Goal: Transaction & Acquisition: Purchase product/service

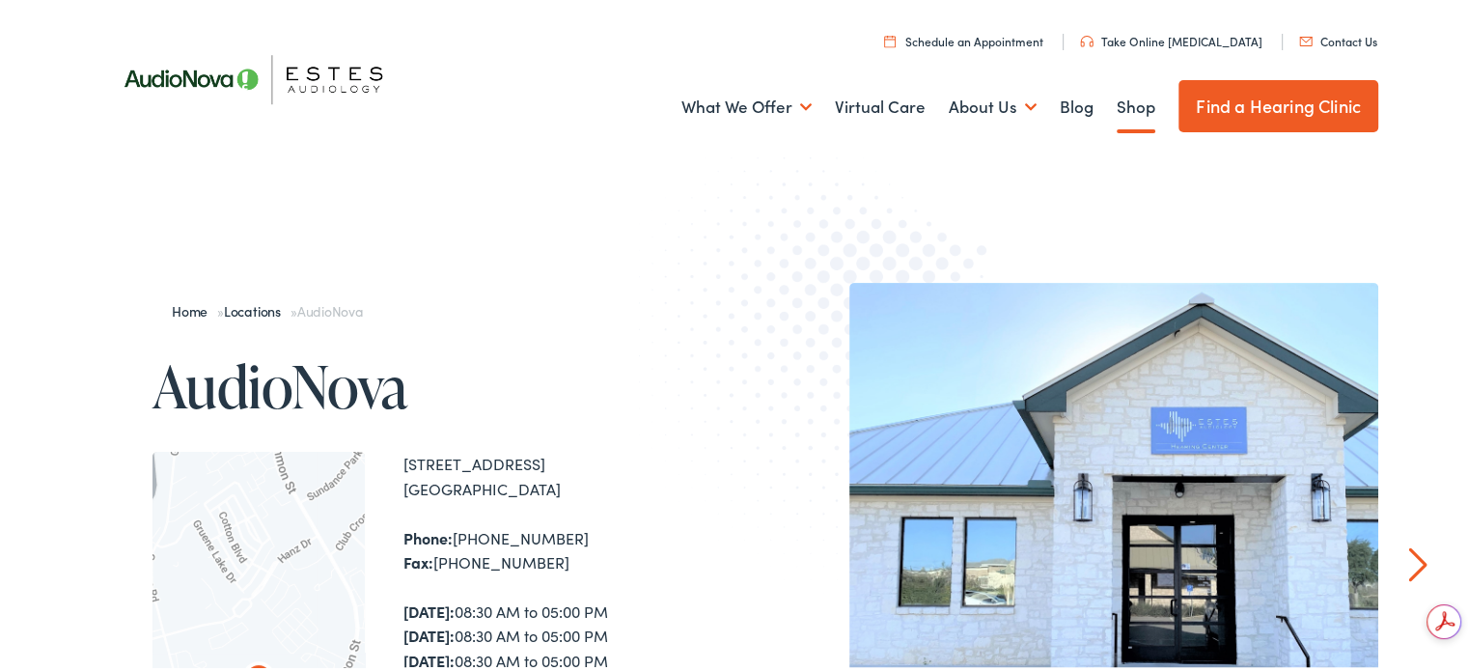
click at [1127, 103] on link "Shop" at bounding box center [1136, 104] width 39 height 71
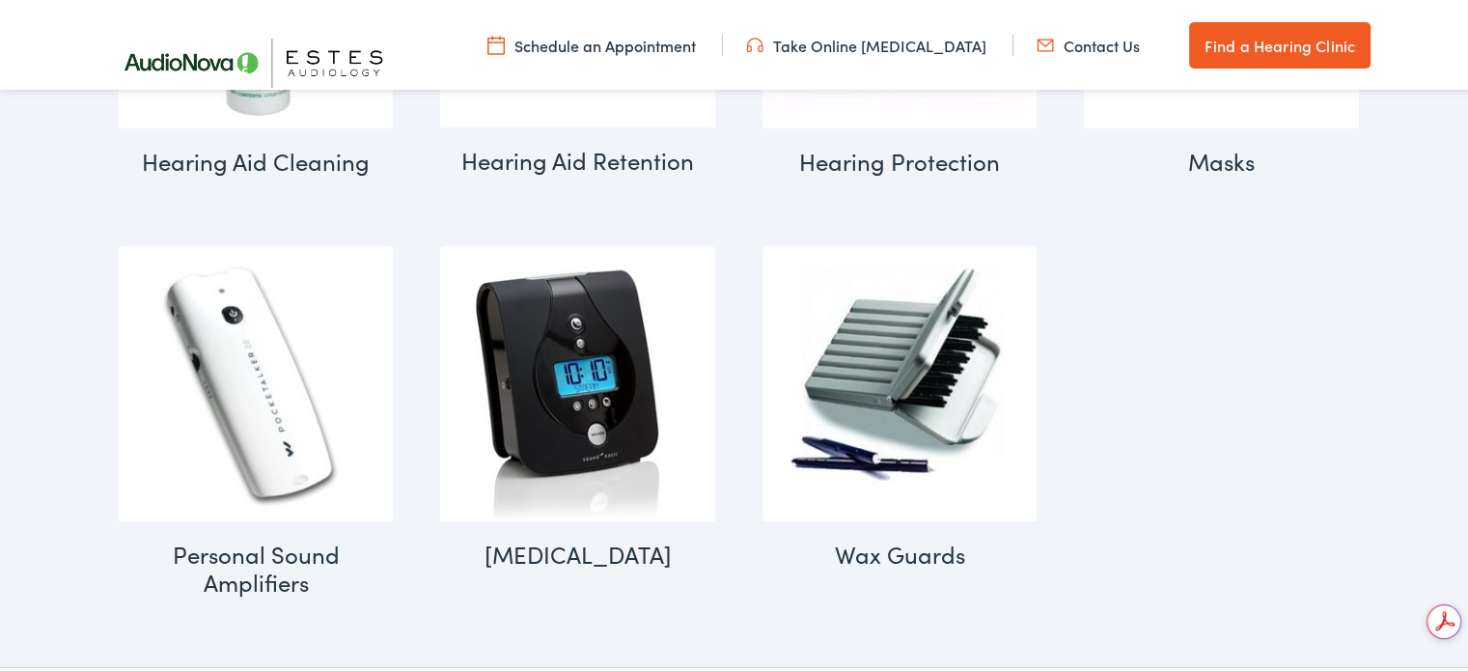
scroll to position [2124, 0]
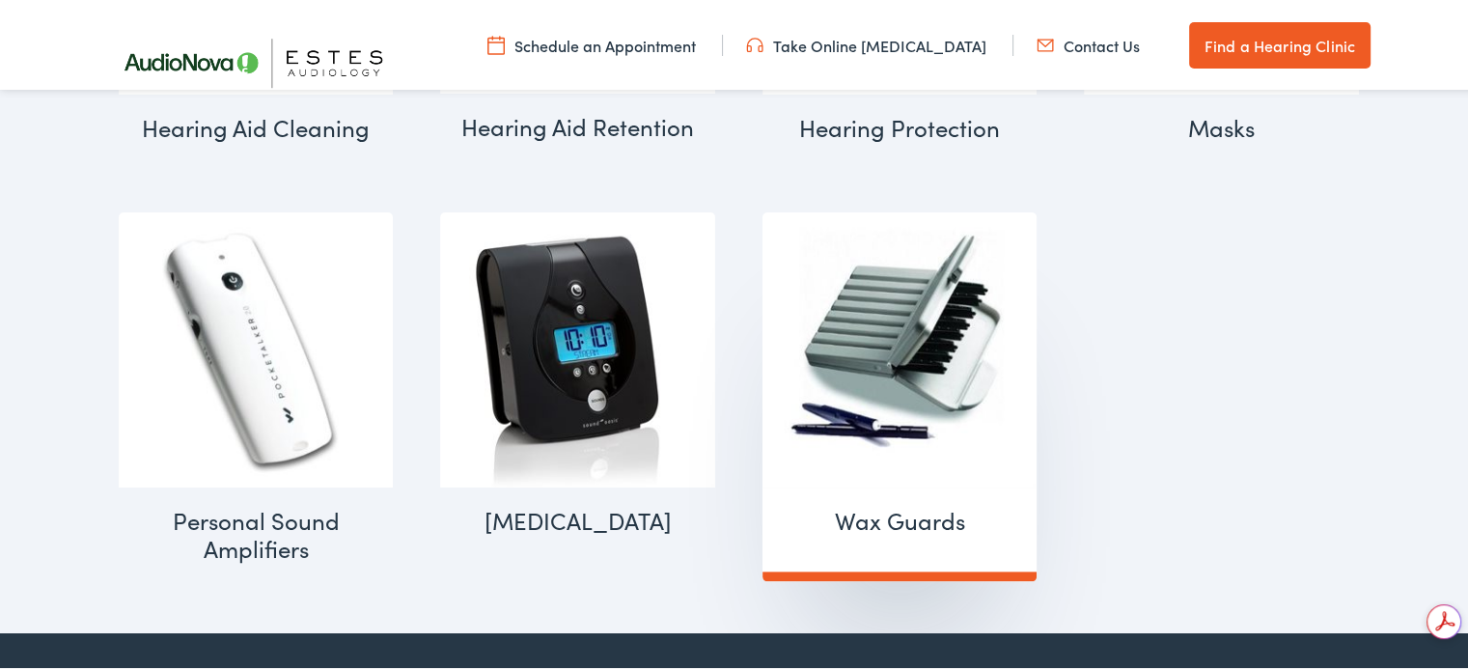
click at [880, 507] on h2 "Wax Guards (9)" at bounding box center [900, 518] width 275 height 67
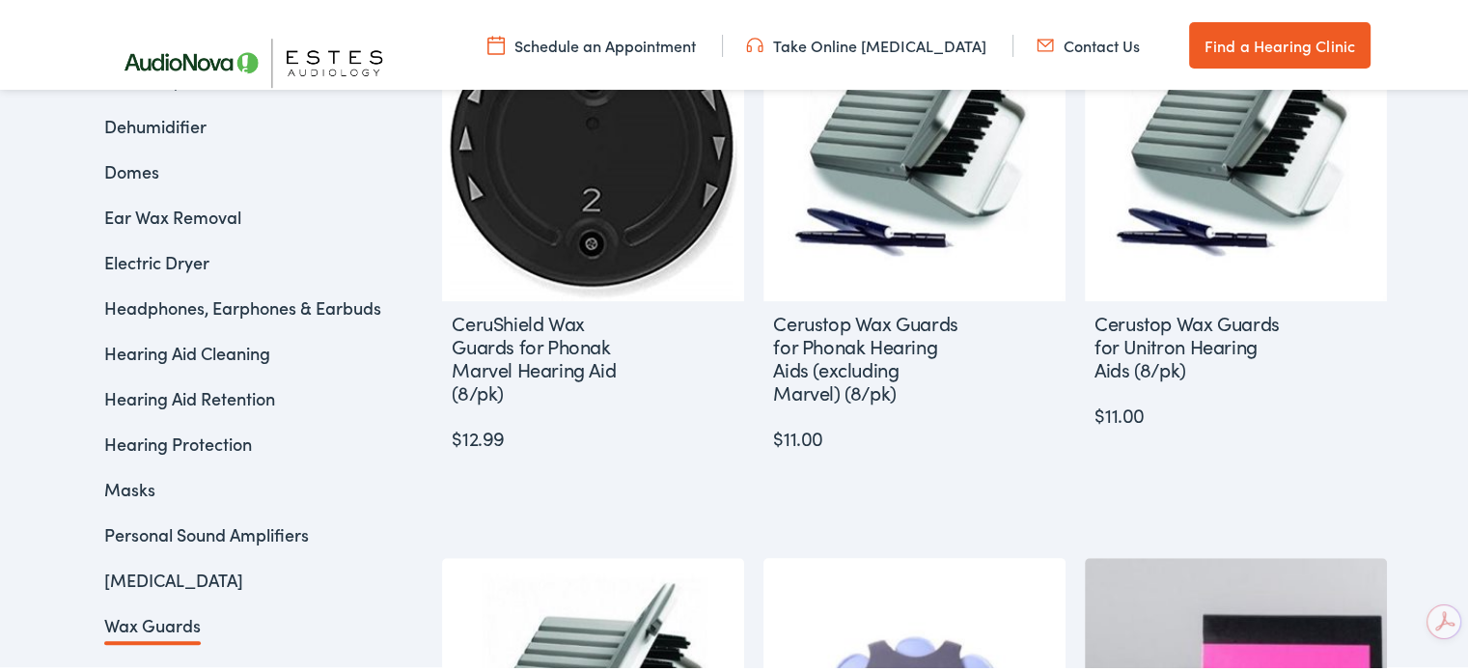
scroll to position [579, 0]
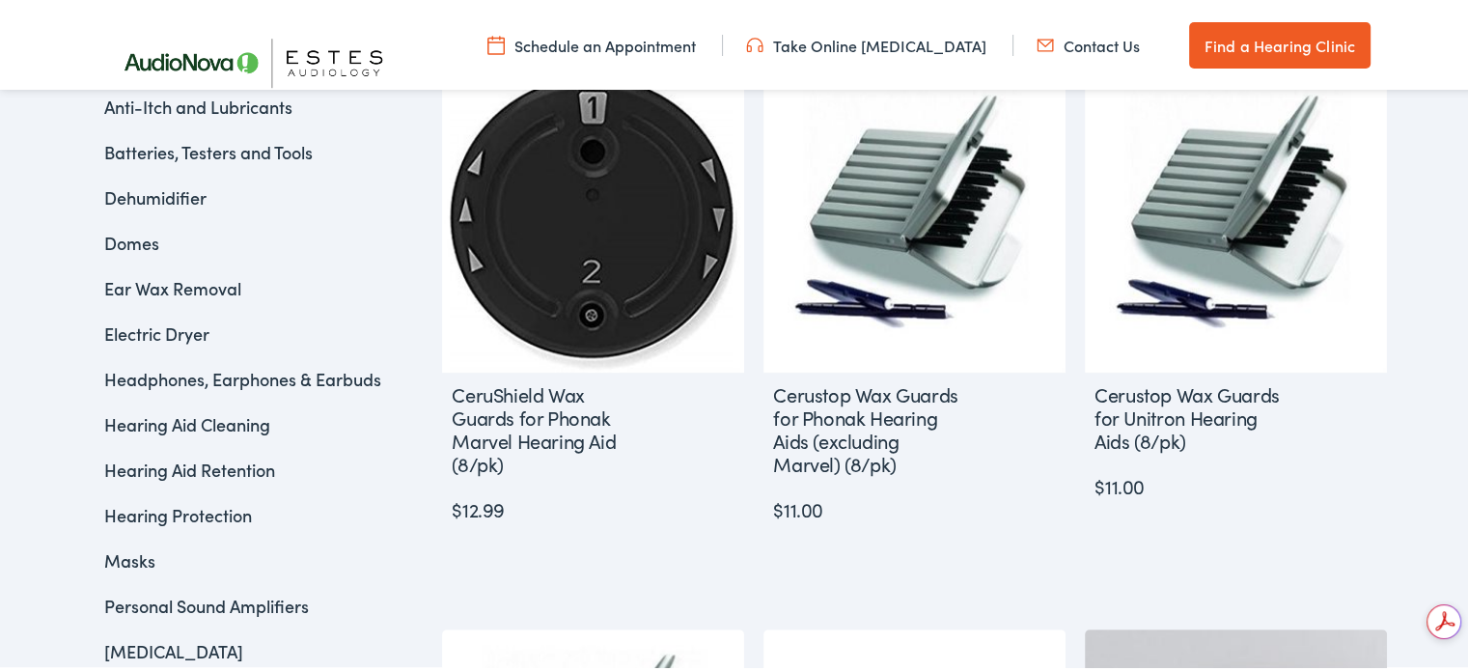
click at [129, 240] on link "Domes" at bounding box center [131, 240] width 55 height 24
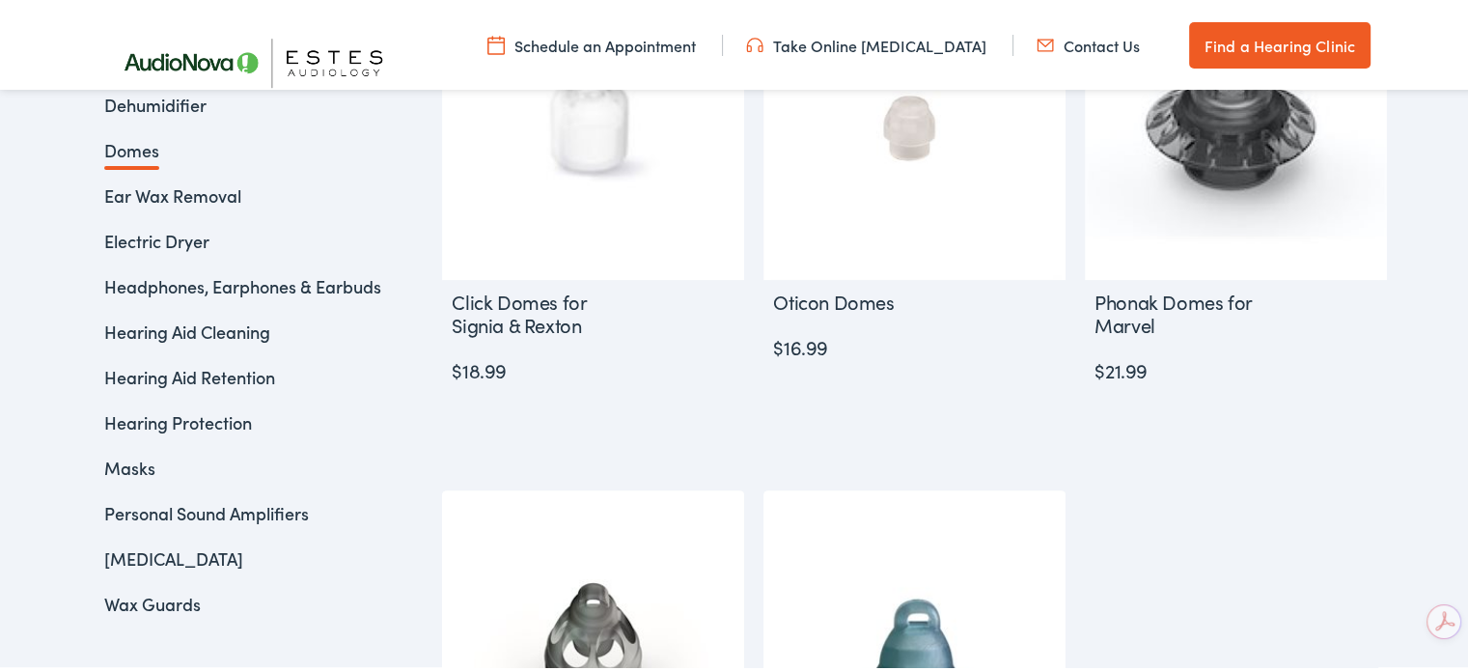
scroll to position [676, 0]
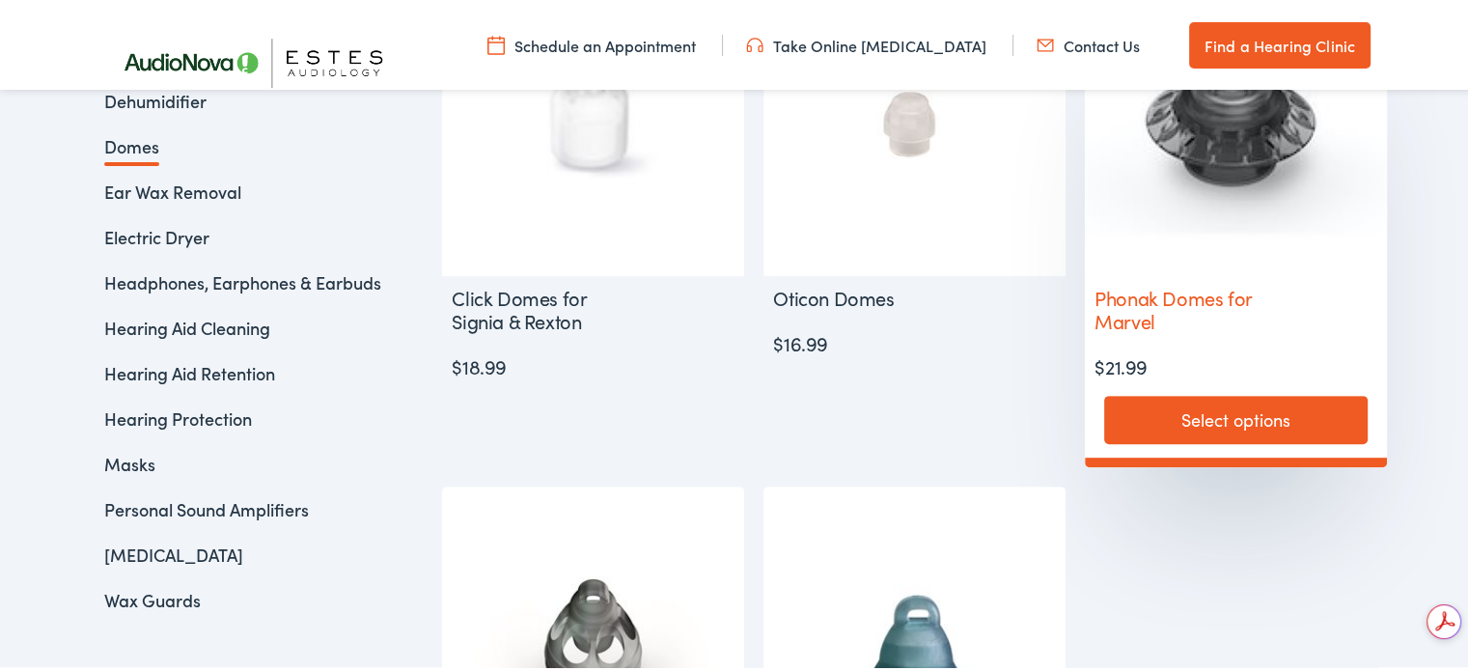
click at [1209, 410] on link "Select options" at bounding box center [1236, 417] width 264 height 48
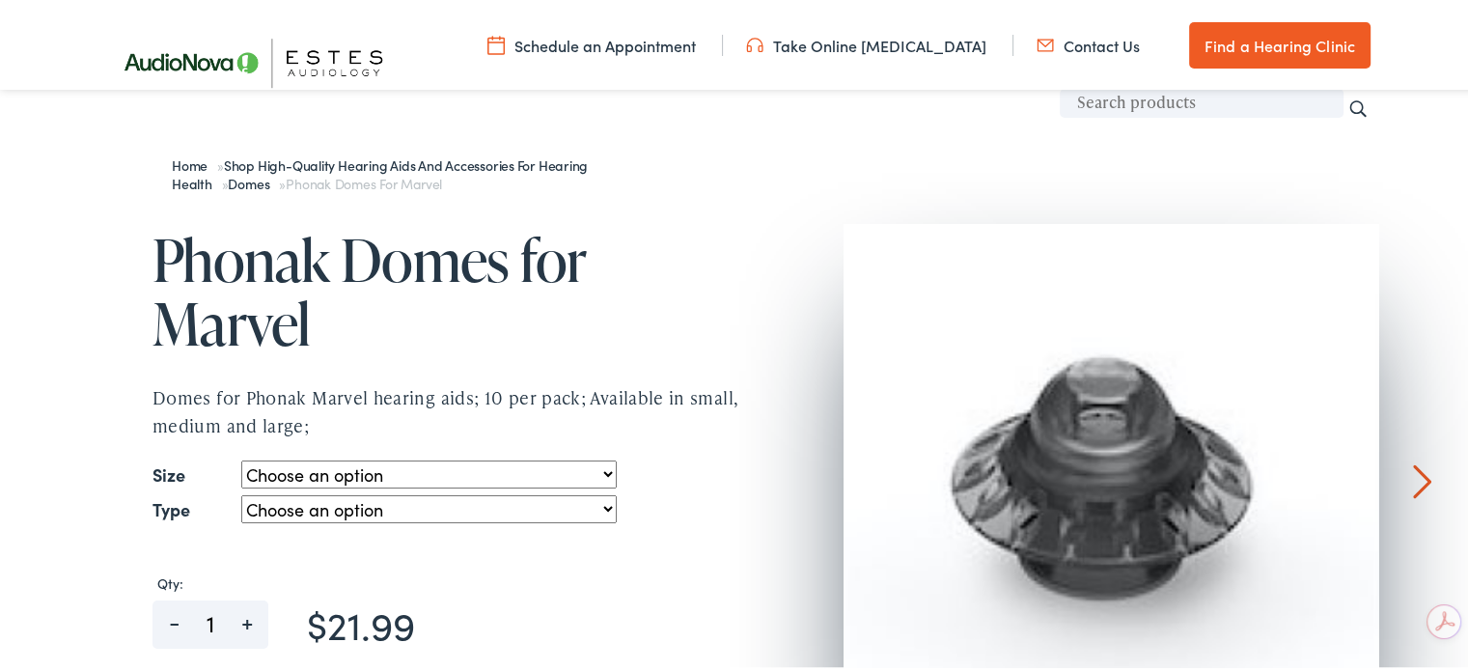
scroll to position [290, 0]
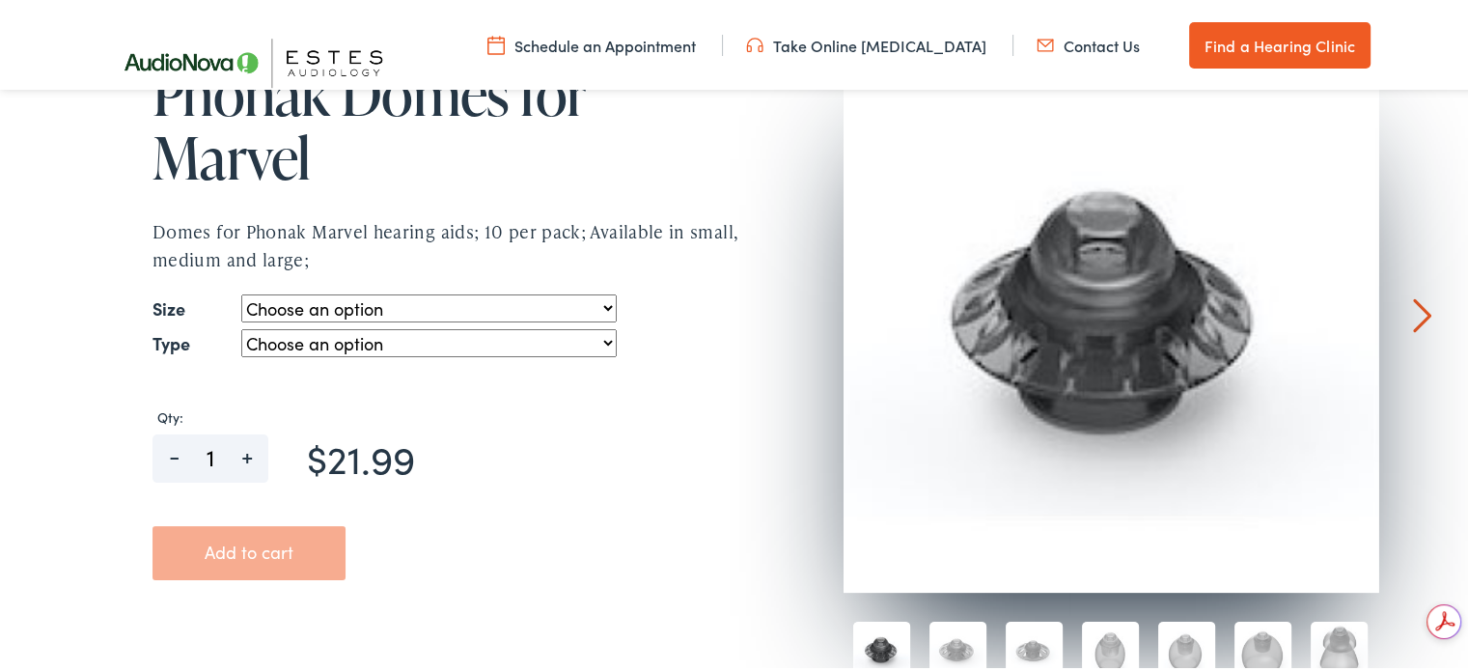
click at [599, 304] on select "Choose an option small medium large" at bounding box center [428, 306] width 375 height 28
click at [241, 292] on select "Choose an option small medium large" at bounding box center [428, 306] width 375 height 28
select select "medium"
click at [601, 337] on select "Choose an option open vented power" at bounding box center [428, 340] width 375 height 28
select select "vented"
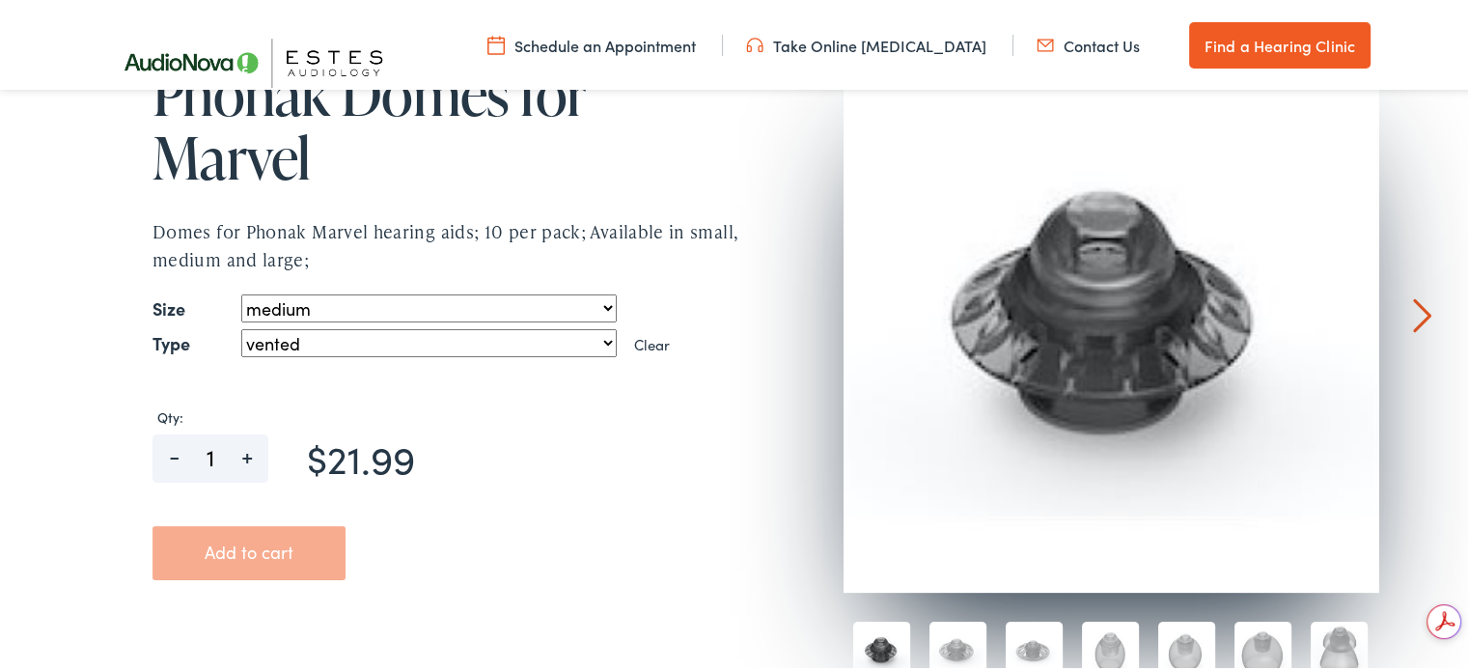
click at [241, 326] on select "Choose an option open vented power" at bounding box center [428, 340] width 375 height 28
select select "medium"
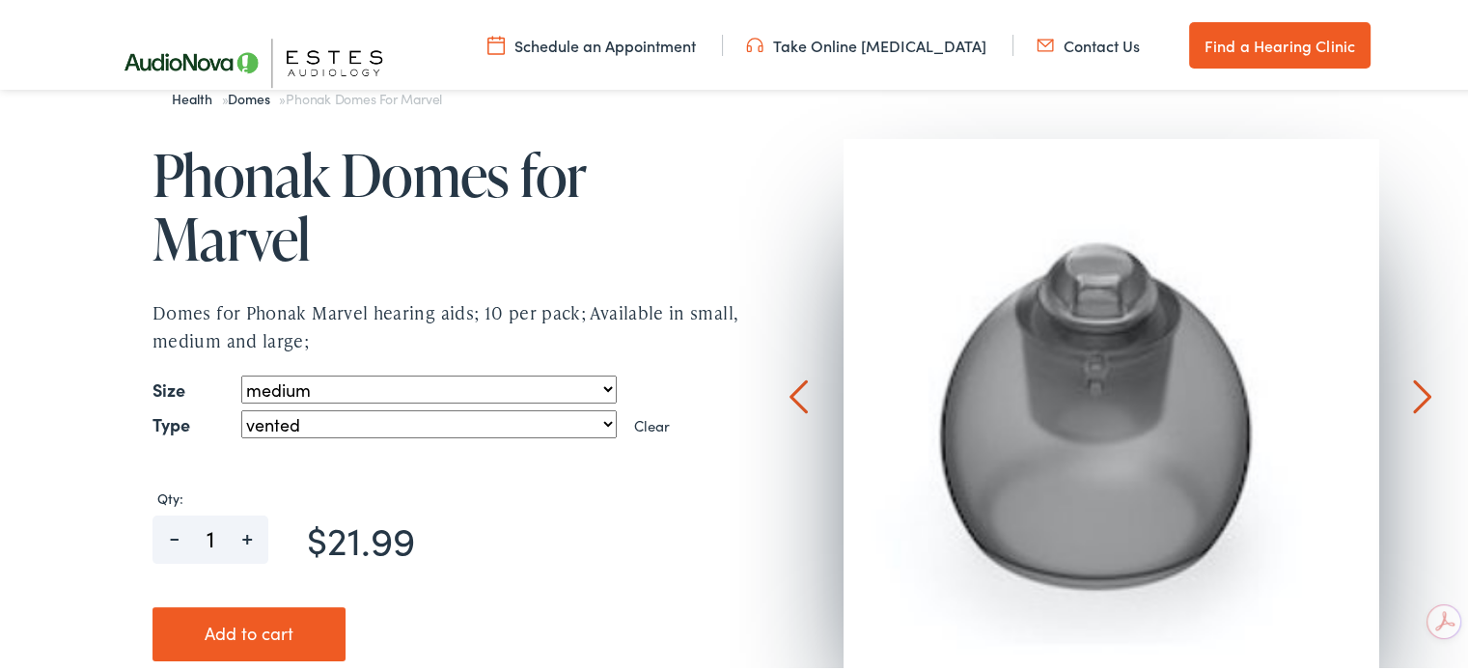
scroll to position [193, 0]
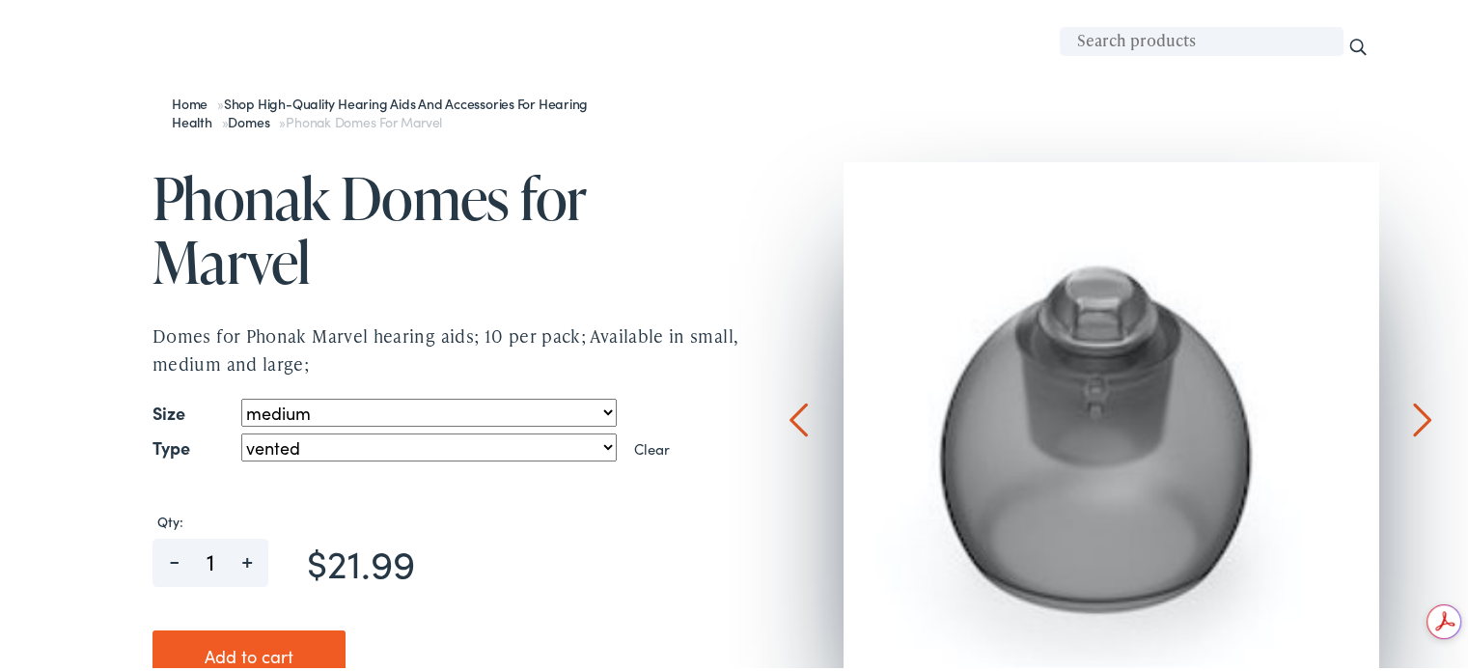
click at [599, 439] on select "Choose an option open vented power" at bounding box center [428, 445] width 375 height 28
select select "open"
click at [241, 431] on select "Choose an option open vented power" at bounding box center [428, 445] width 375 height 28
select select "medium"
select select "open"
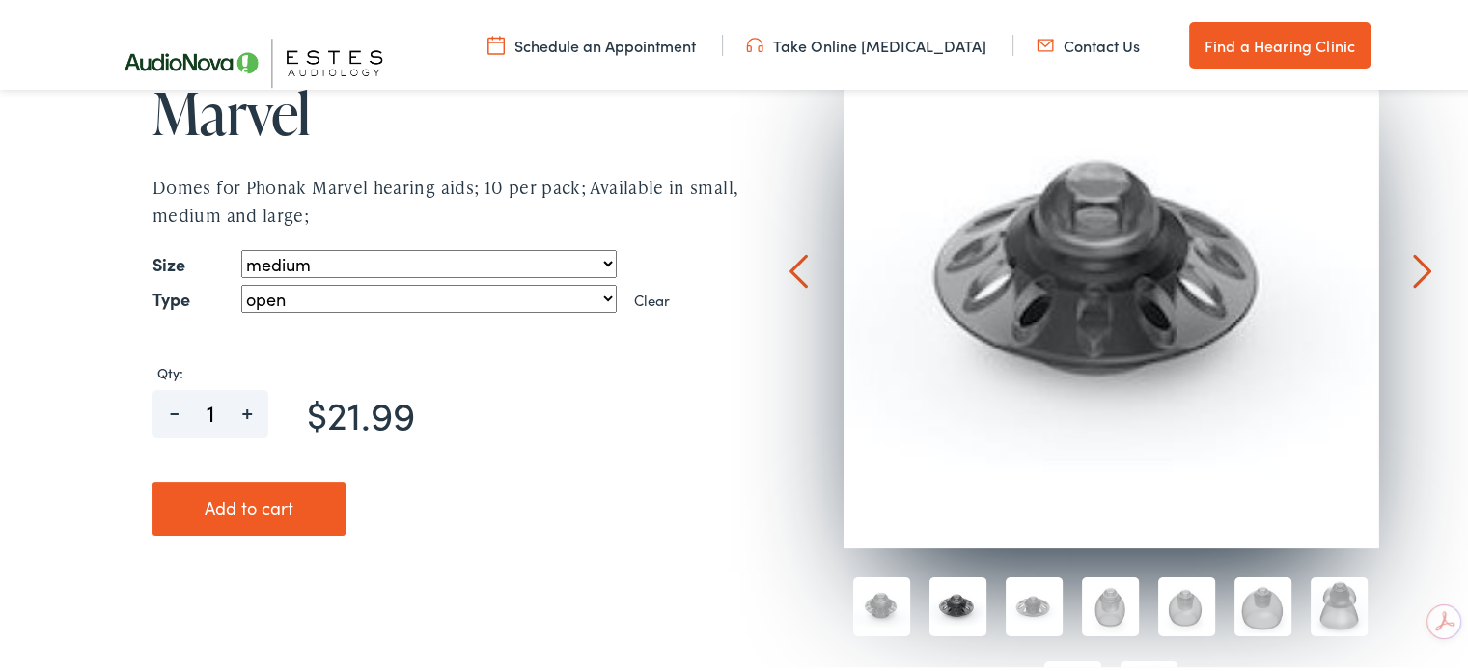
scroll to position [386, 0]
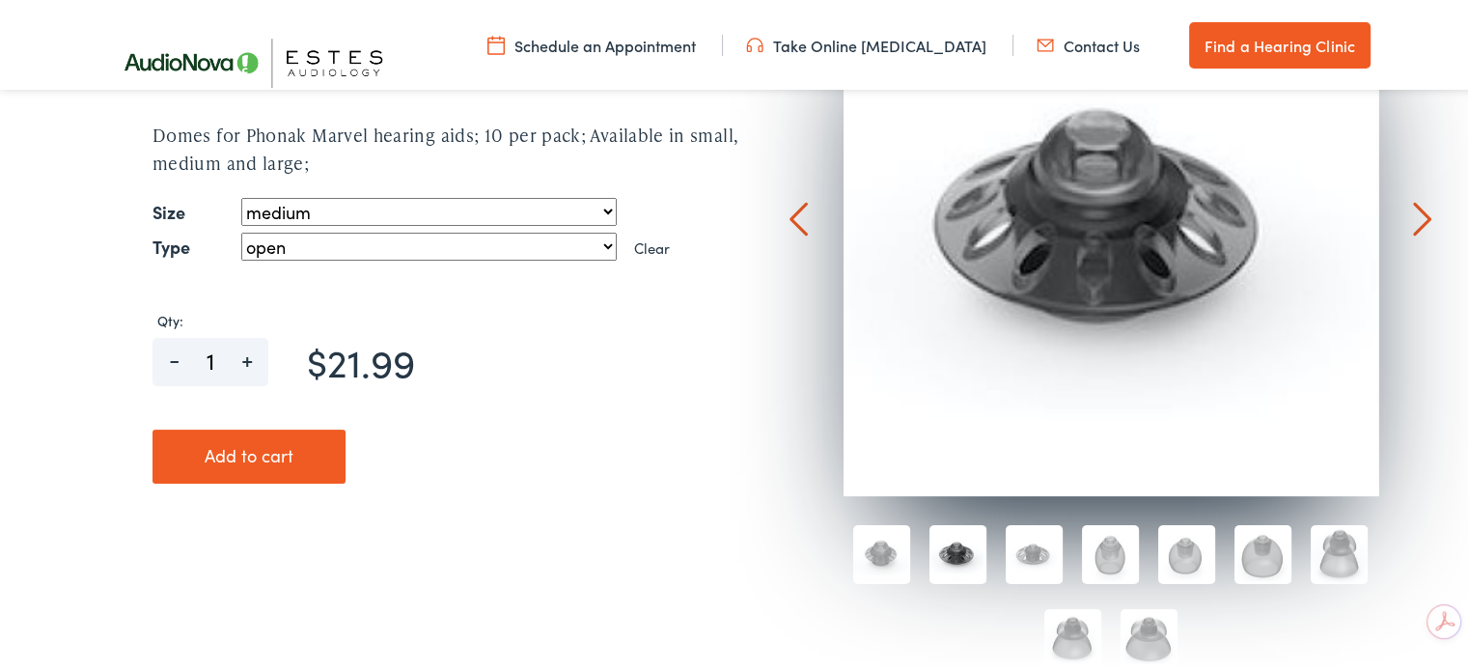
click at [237, 458] on button "Add to cart" at bounding box center [249, 454] width 193 height 54
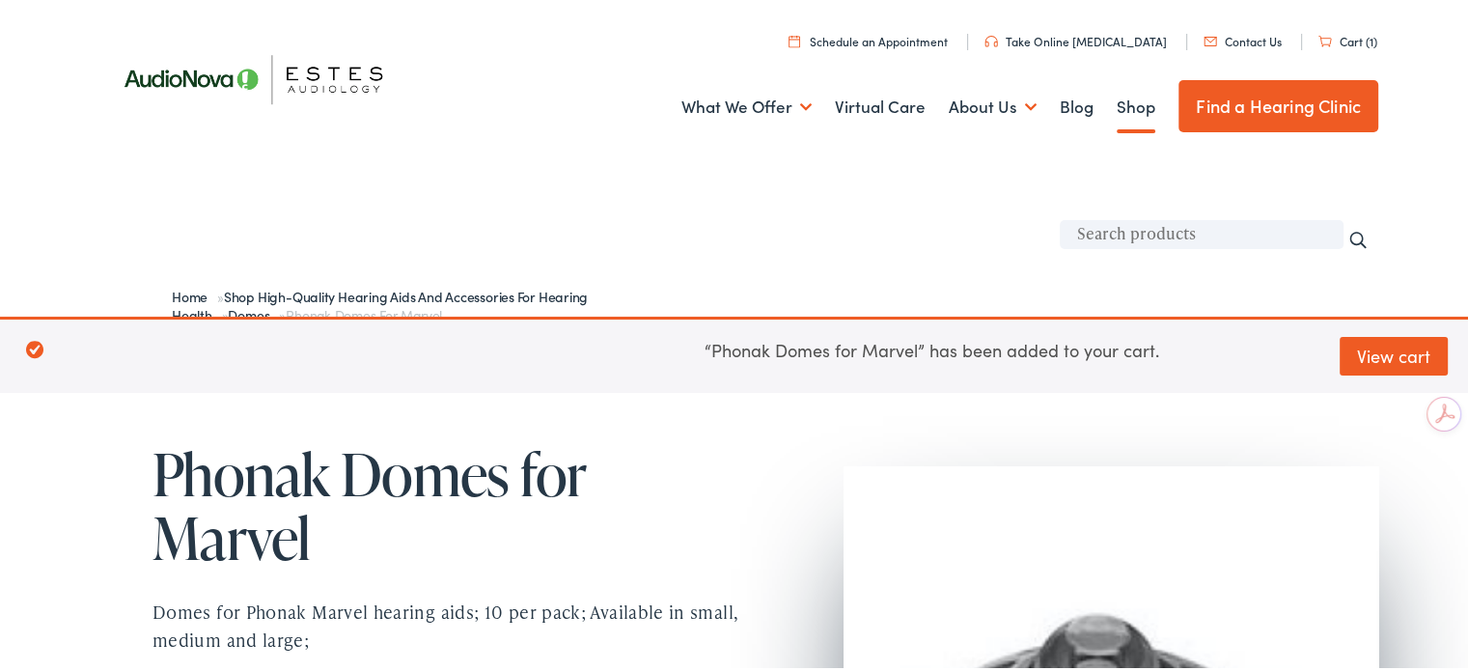
click at [1118, 107] on link "Shop" at bounding box center [1136, 104] width 39 height 71
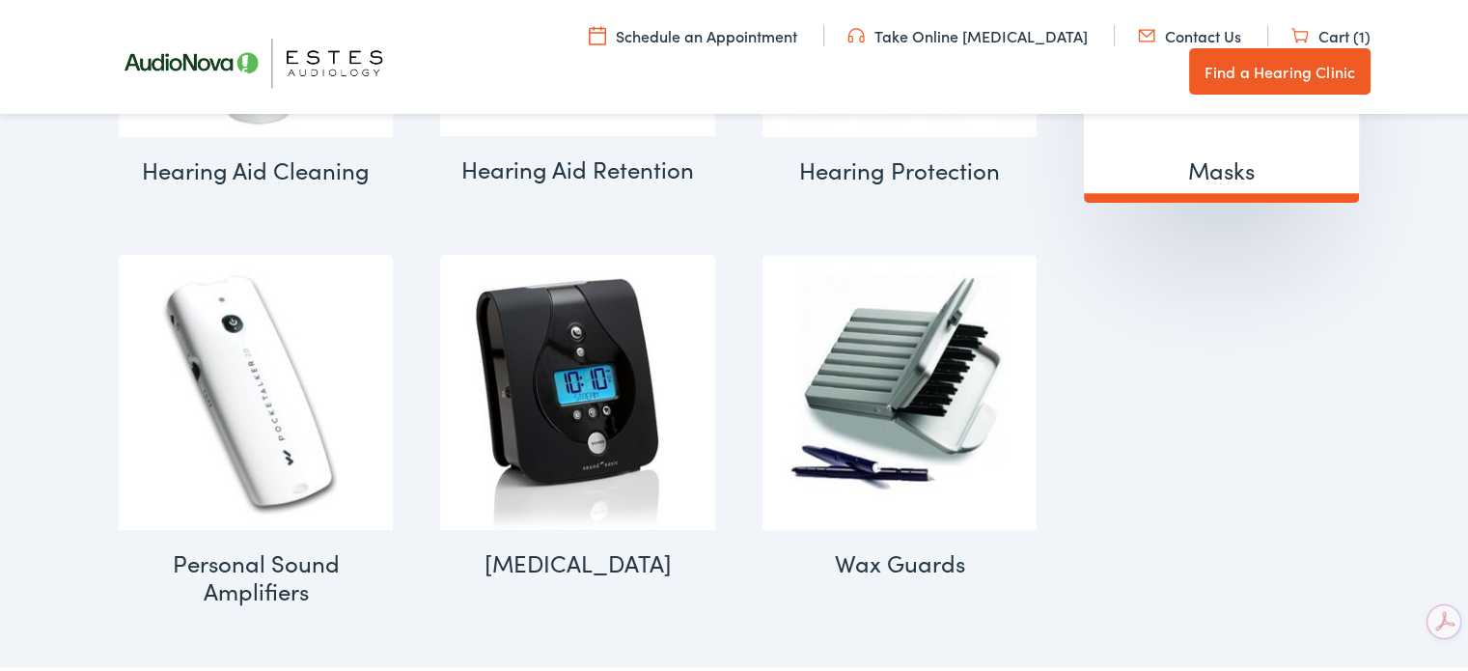
scroll to position [2124, 0]
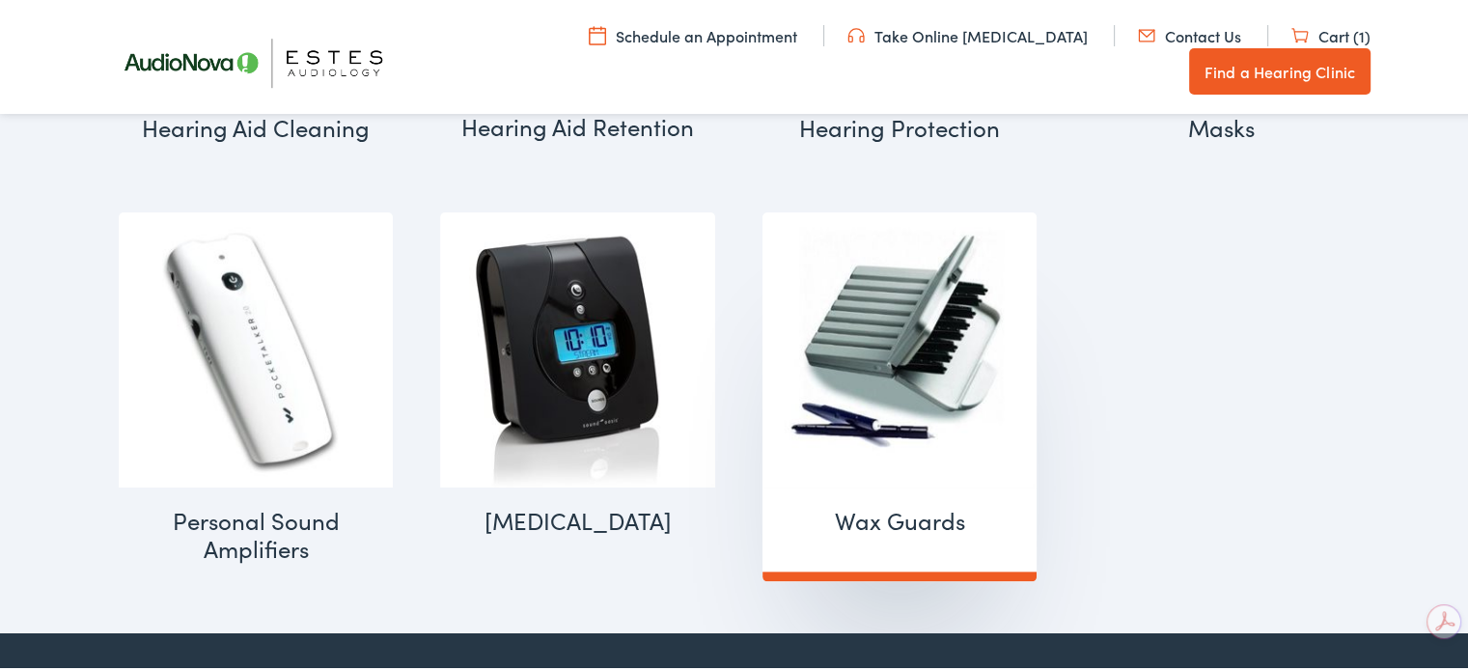
click at [877, 506] on h2 "Wax Guards (9)" at bounding box center [900, 518] width 275 height 67
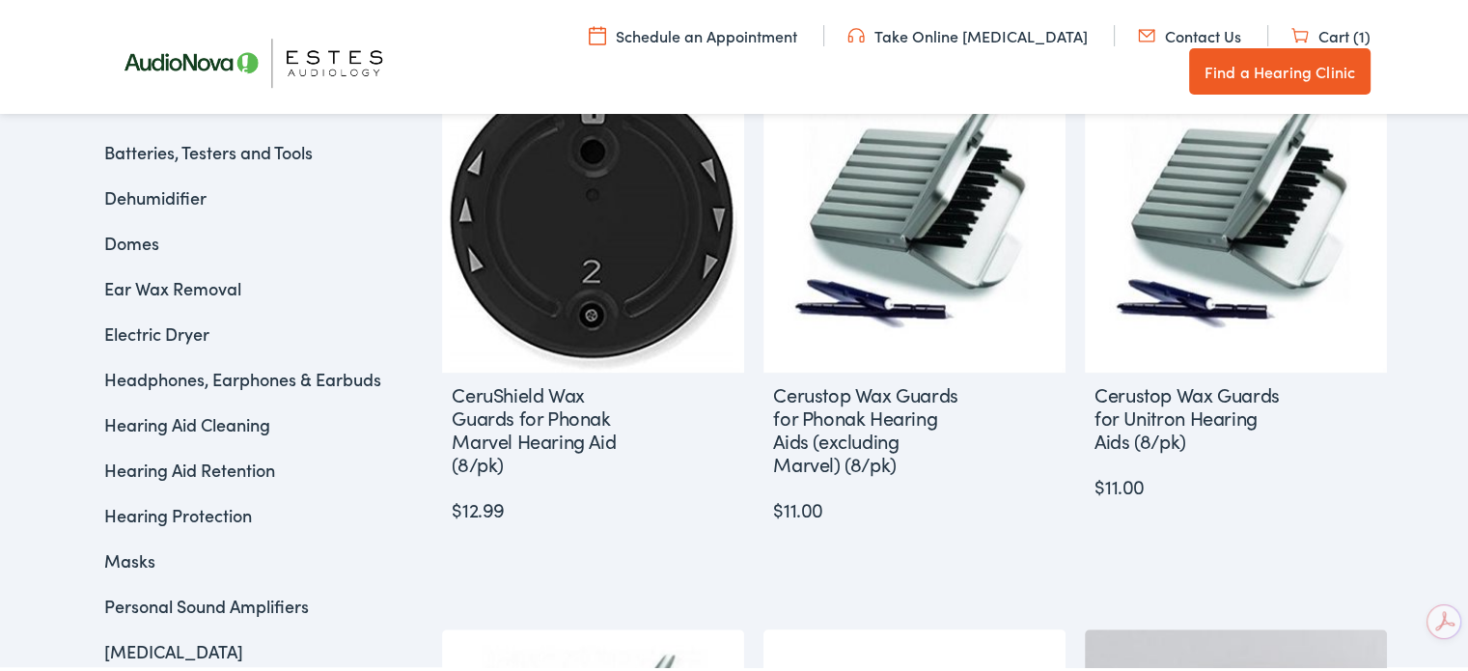
scroll to position [483, 0]
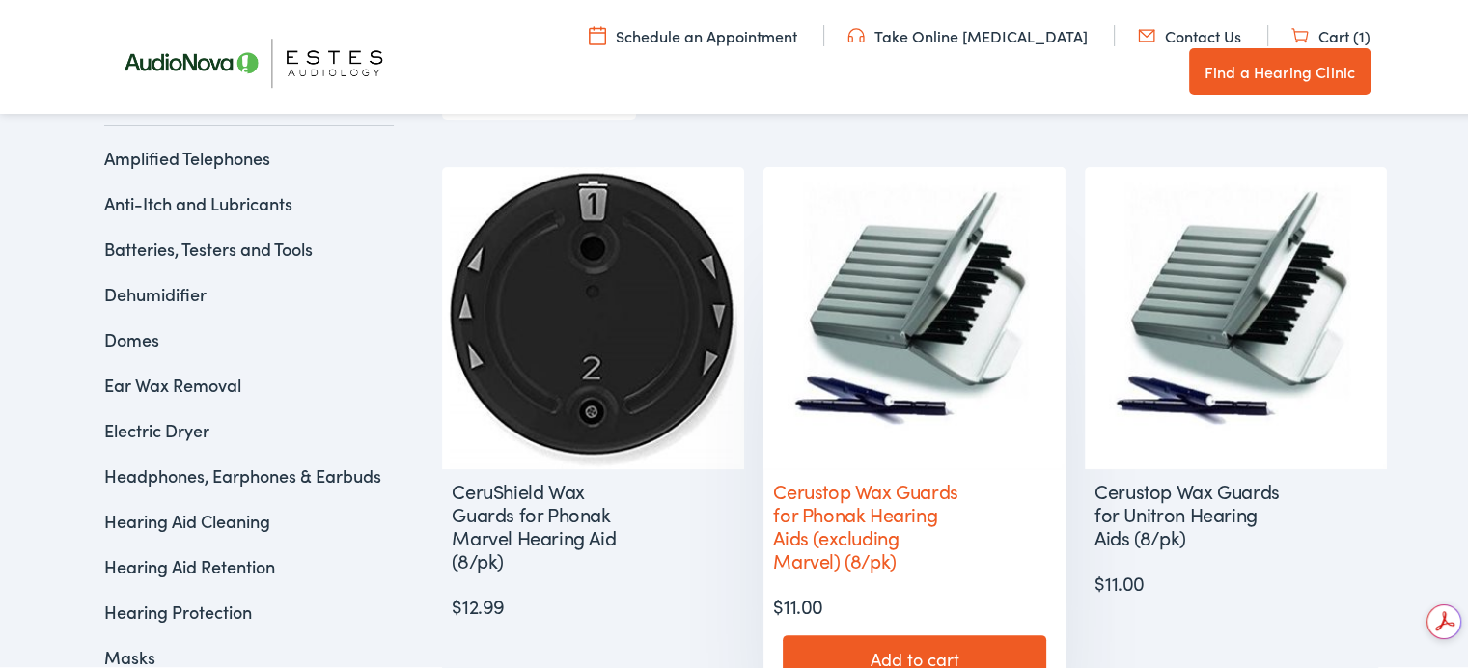
click at [859, 489] on h2 "Cerustop Wax Guards for Phonak Hearing Aids (excluding Marvel) (8/pk)" at bounding box center [867, 522] width 206 height 112
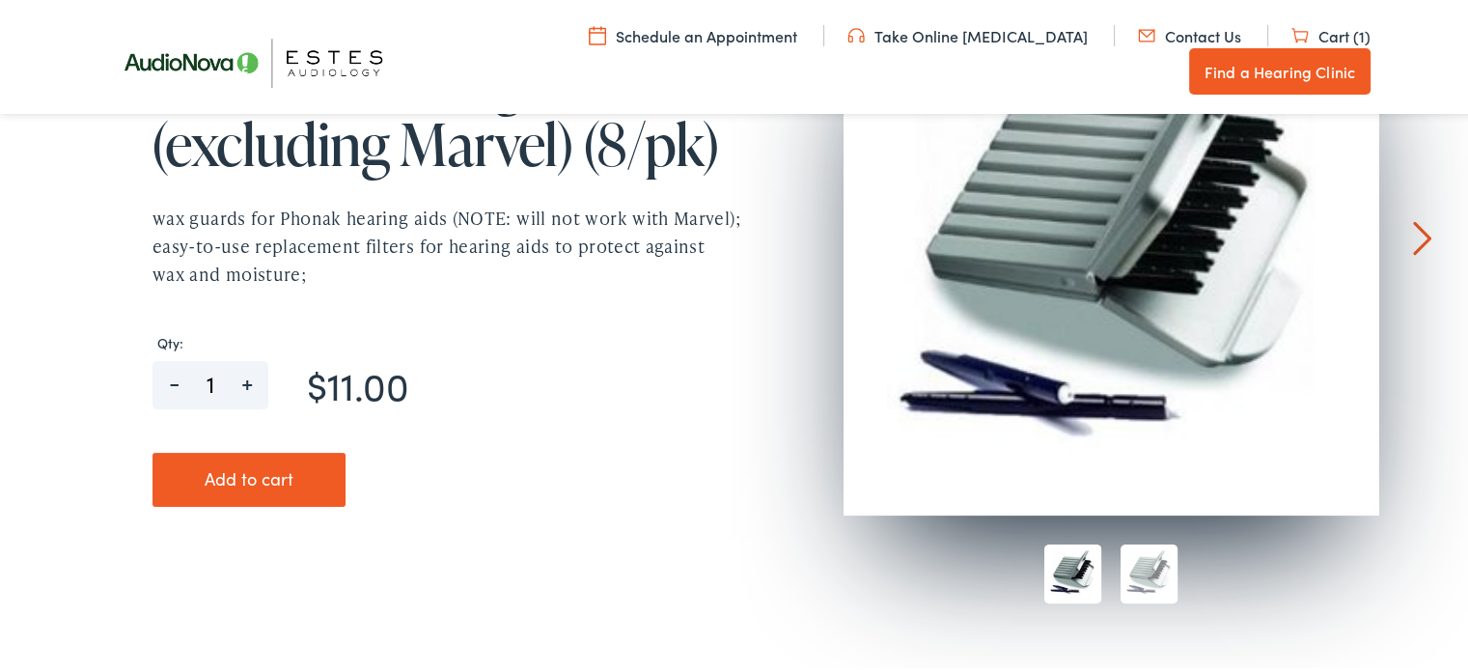
scroll to position [386, 0]
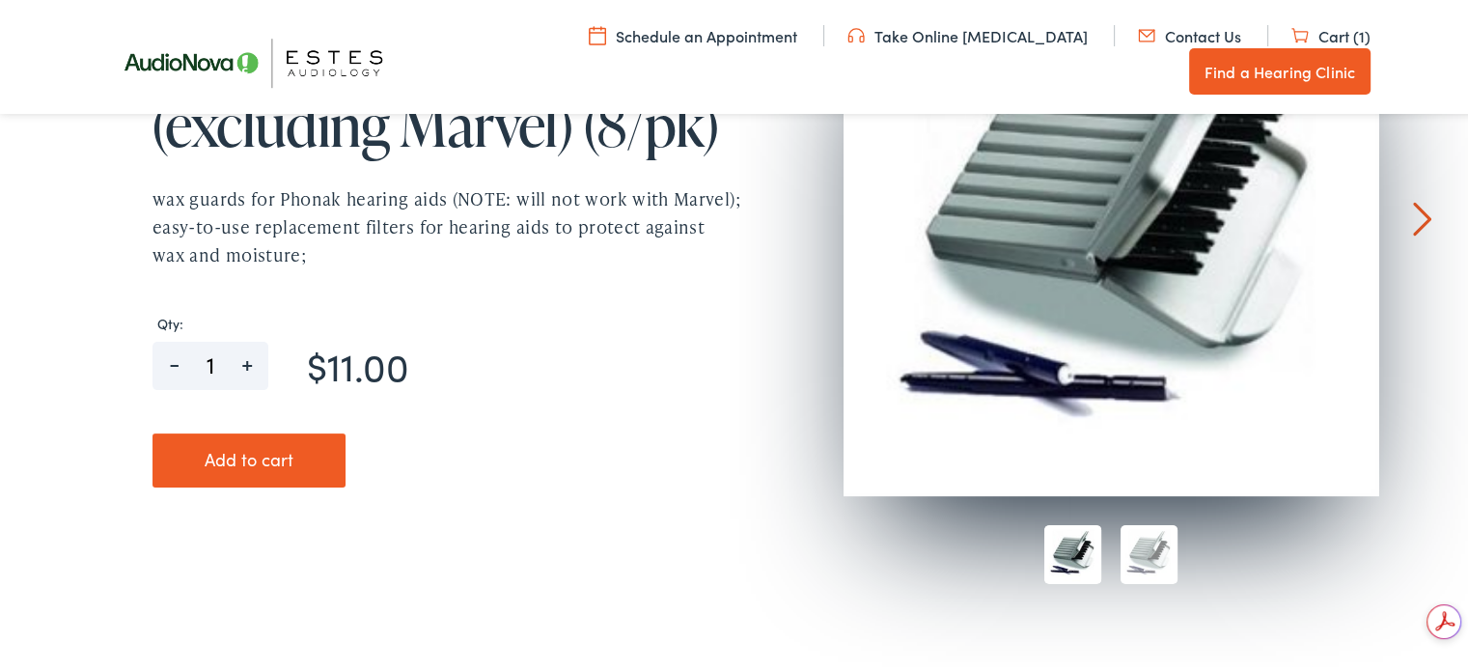
drag, startPoint x: 221, startPoint y: 451, endPoint x: 232, endPoint y: 451, distance: 10.6
click at [221, 451] on button "Add to cart" at bounding box center [249, 458] width 193 height 54
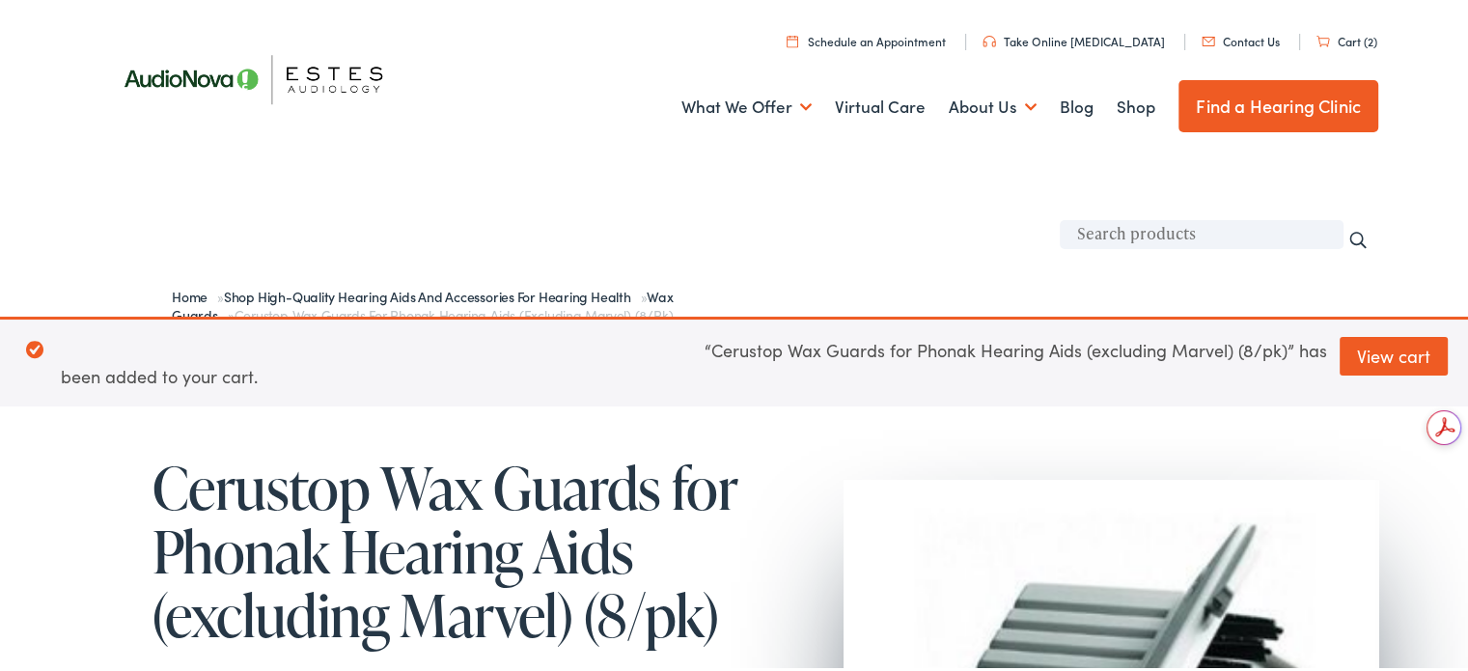
click at [1344, 35] on link "Cart (2)" at bounding box center [1347, 38] width 61 height 16
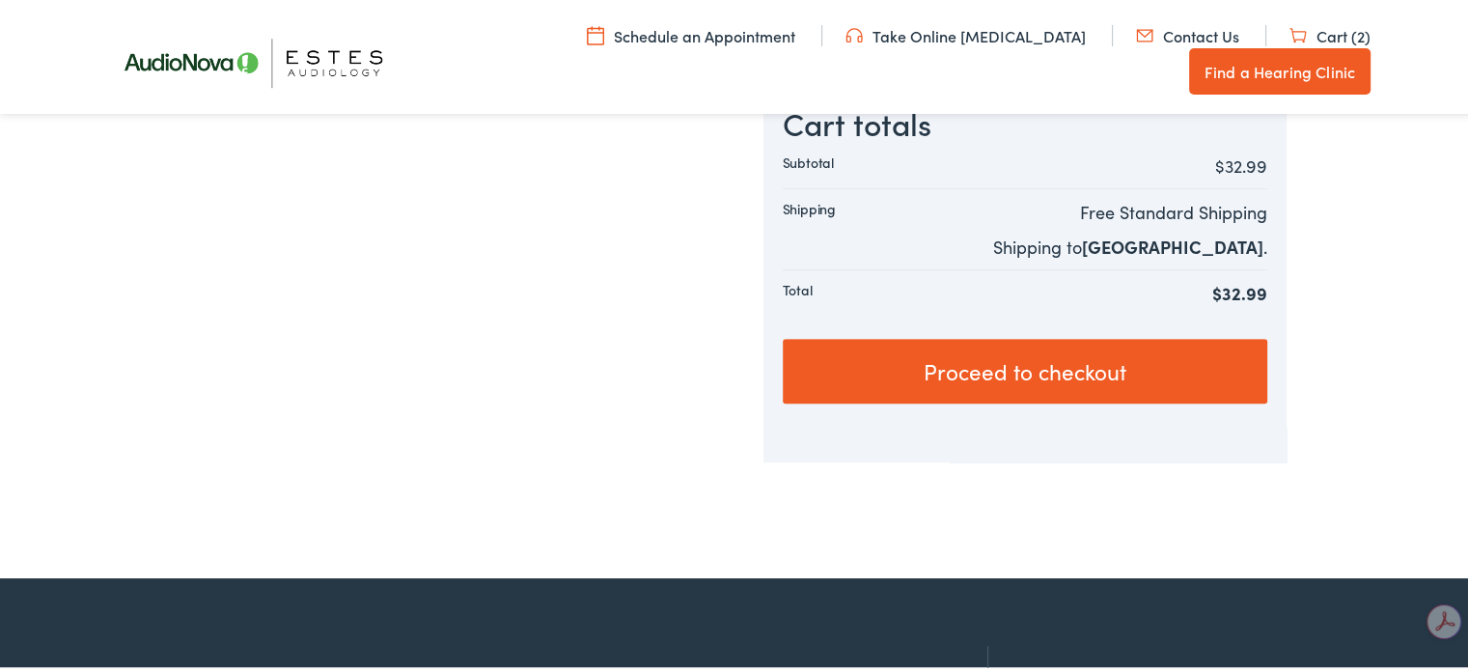
scroll to position [772, 0]
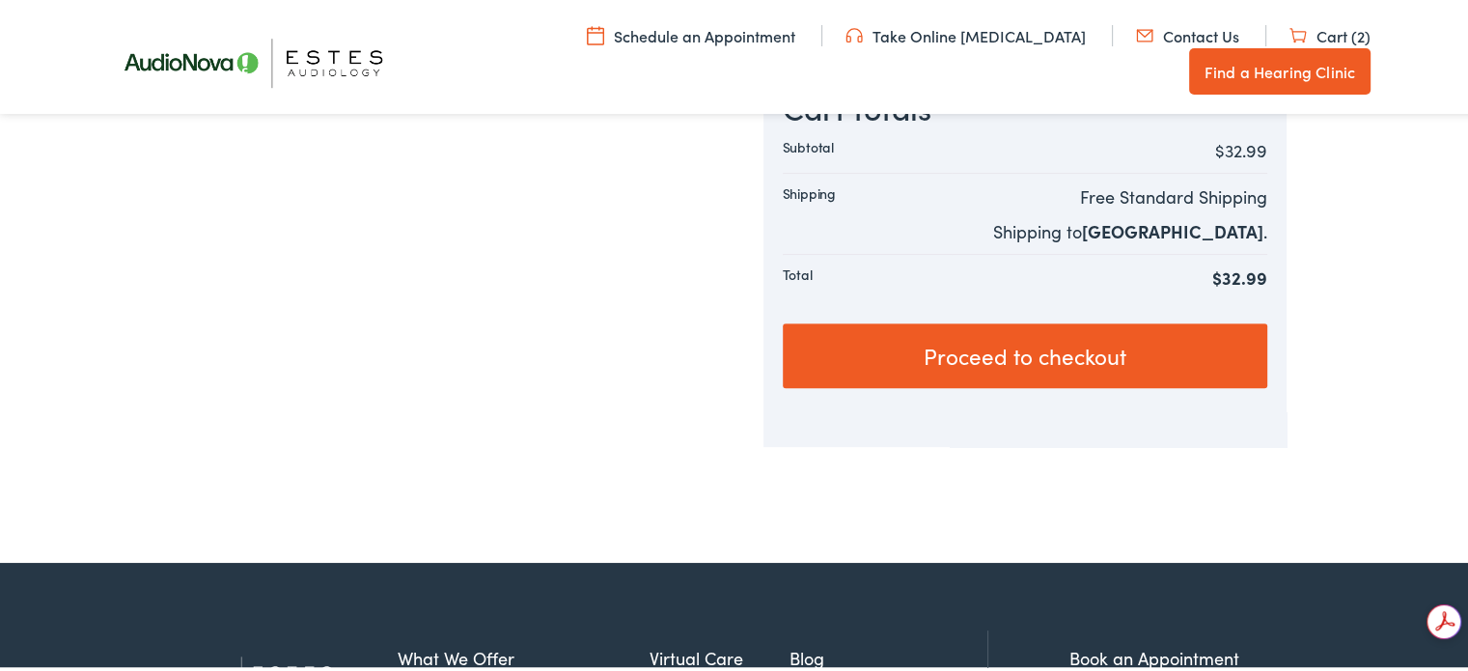
click at [962, 351] on link "Proceed to checkout" at bounding box center [1025, 353] width 485 height 66
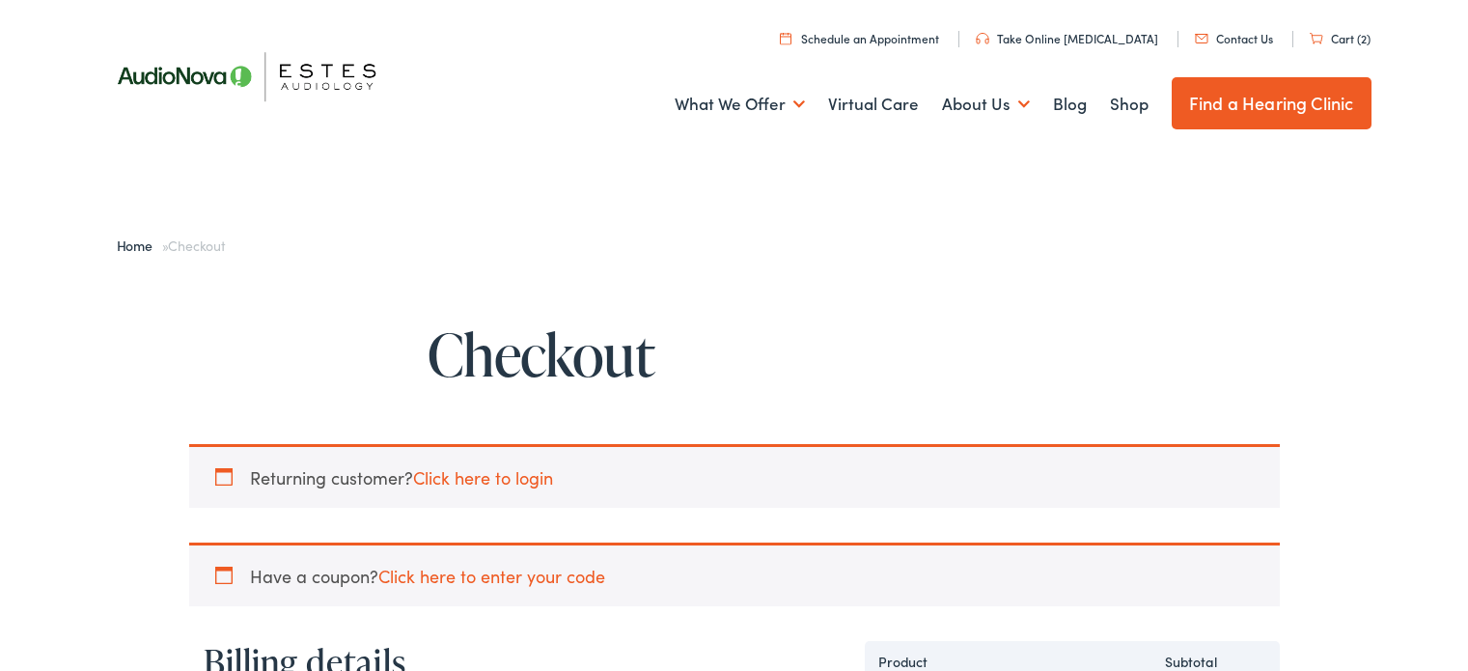
select select "[GEOGRAPHIC_DATA]"
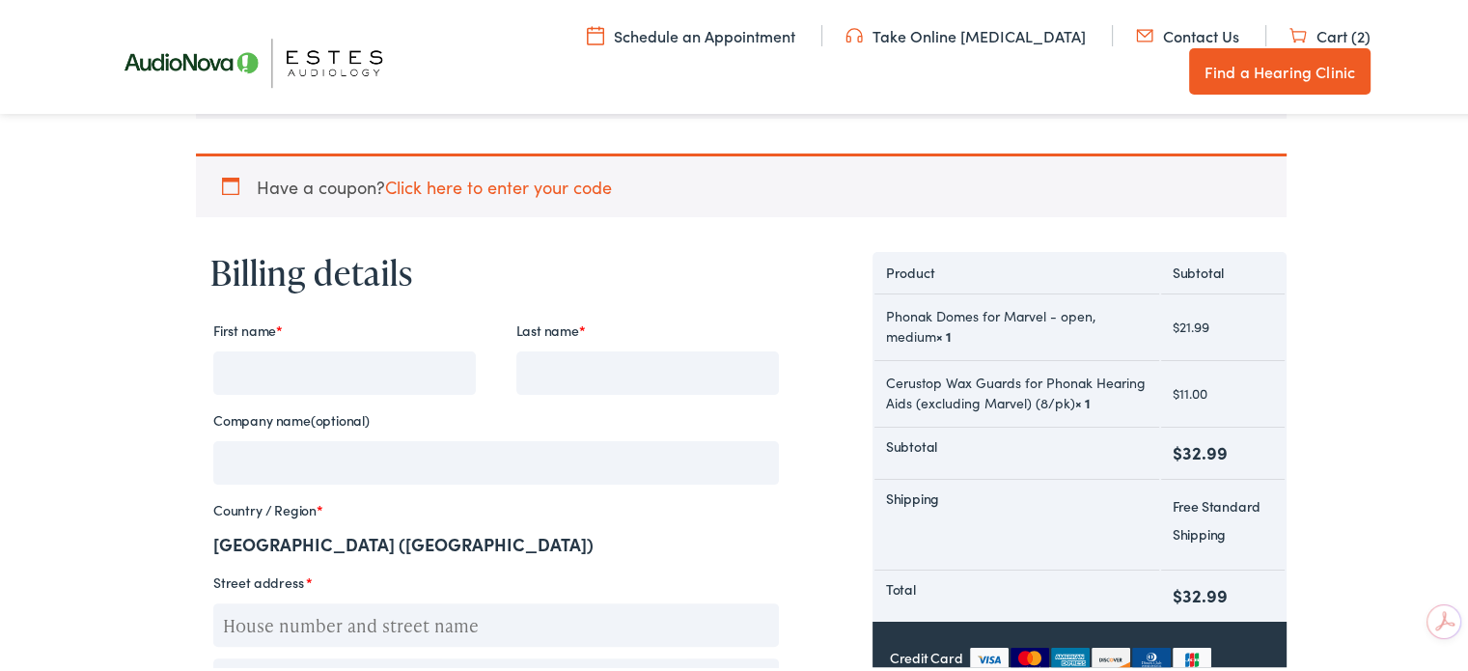
scroll to position [386, 0]
drag, startPoint x: 217, startPoint y: 360, endPoint x: 239, endPoint y: 354, distance: 22.9
click at [232, 359] on input "First name *" at bounding box center [344, 368] width 263 height 43
type input "[PERSON_NAME]"
click at [549, 362] on input "Last name *" at bounding box center [647, 368] width 263 height 43
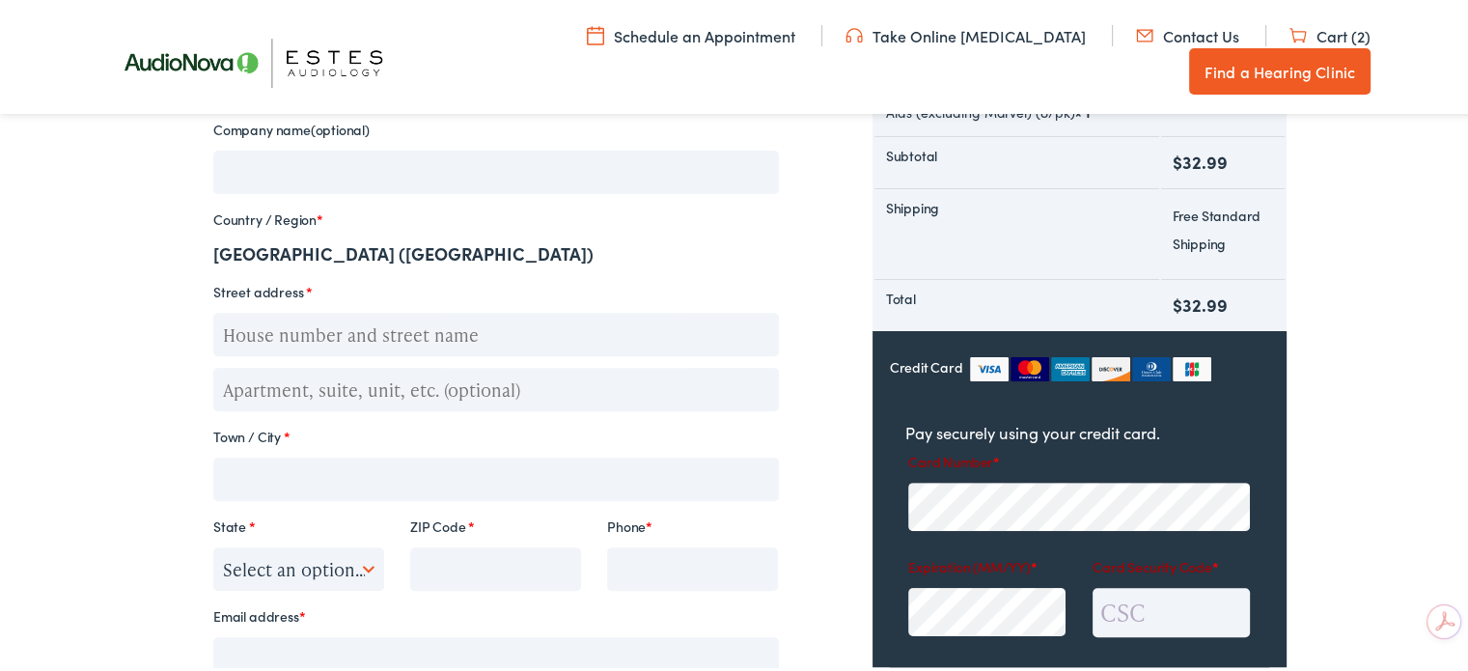
scroll to position [676, 0]
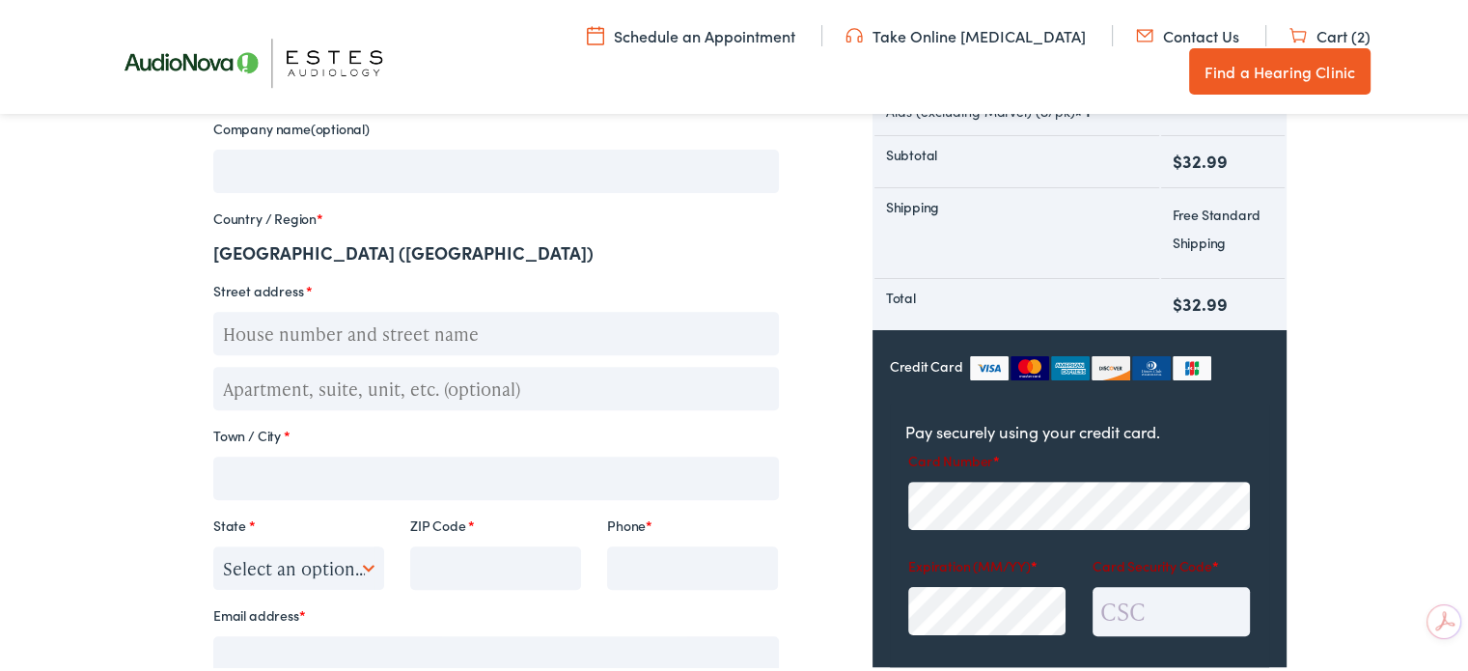
type input "[PERSON_NAME]"
click at [237, 326] on input "Street address *" at bounding box center [496, 330] width 566 height 43
type input "5575 Chimney Rock"
click at [246, 465] on input "Town / City *" at bounding box center [496, 475] width 566 height 43
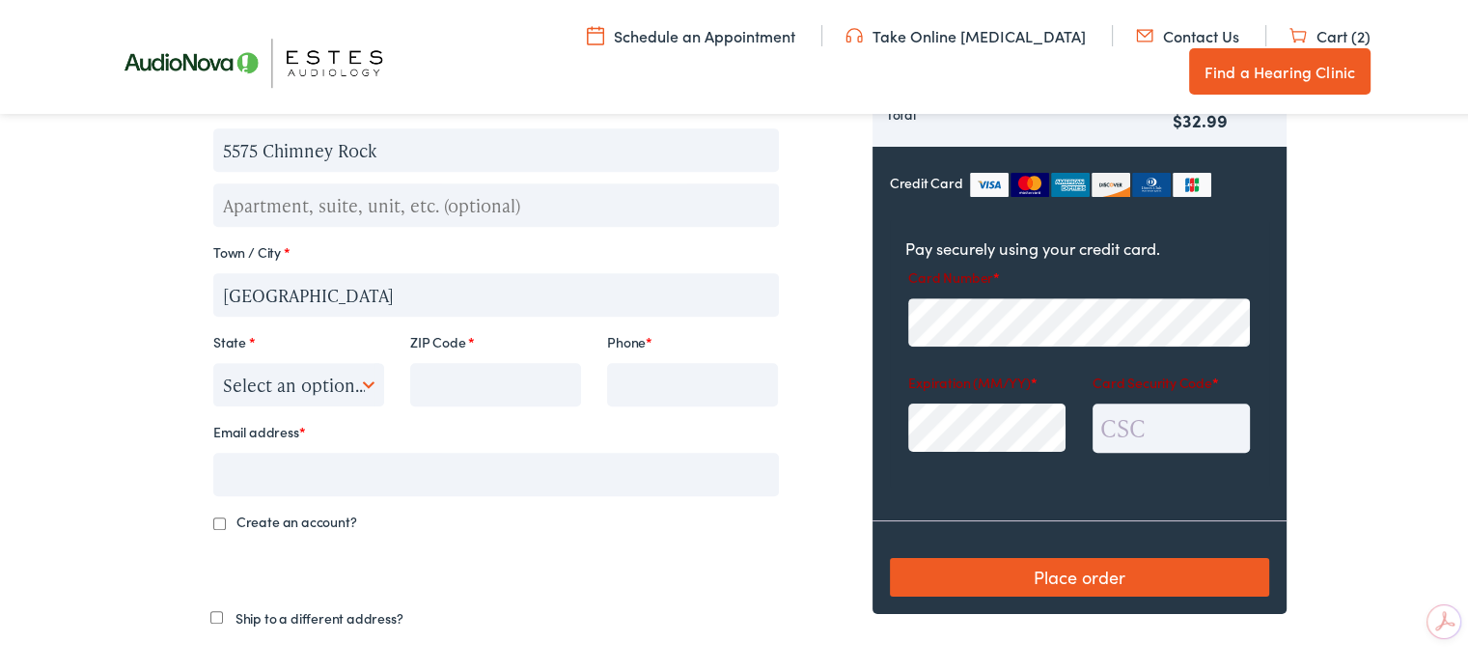
scroll to position [869, 0]
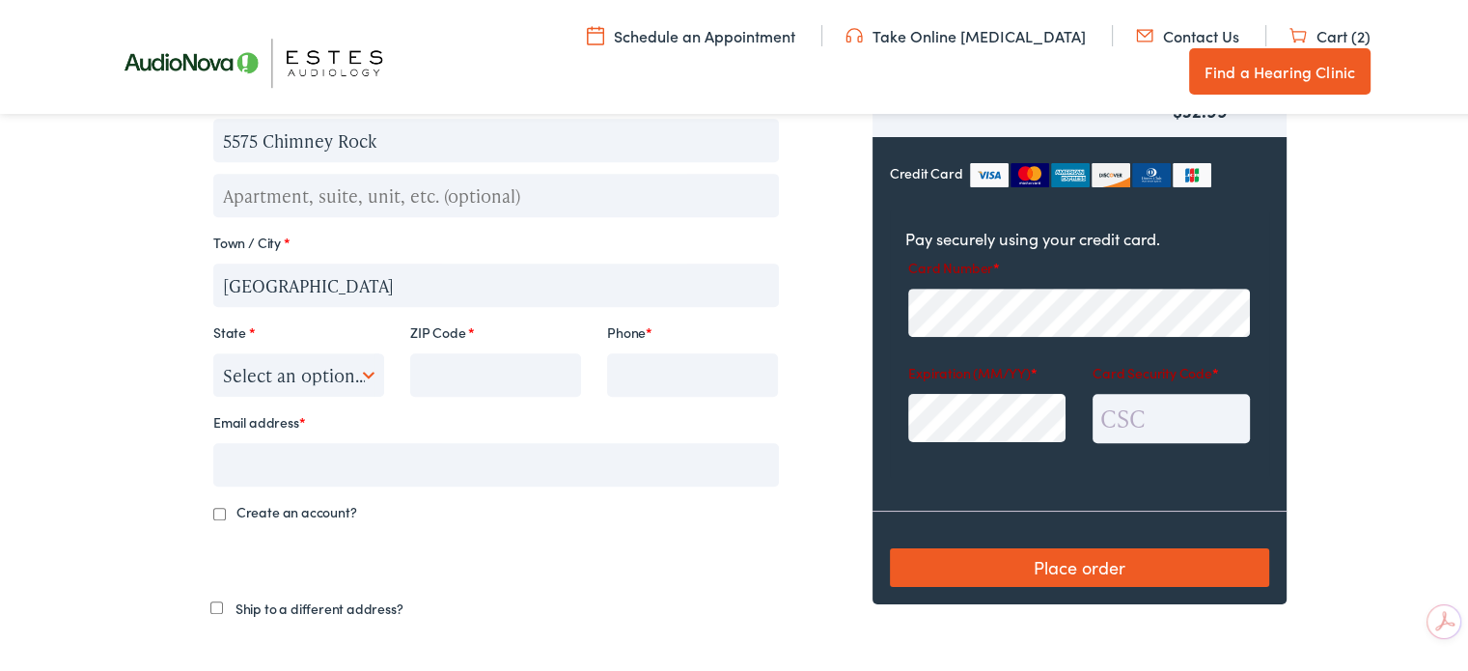
type input "[GEOGRAPHIC_DATA]"
click at [434, 377] on input "ZIP Code *" at bounding box center [495, 371] width 171 height 43
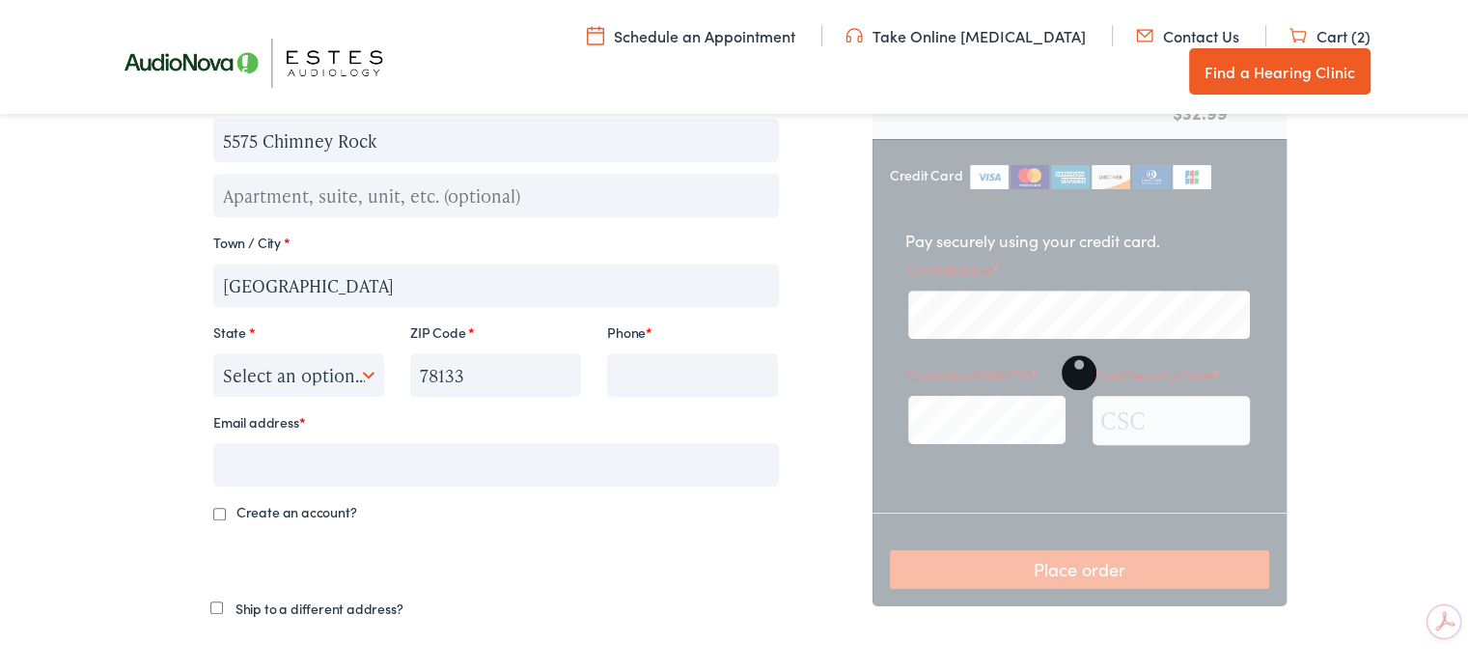
type input "78133"
drag, startPoint x: 623, startPoint y: 373, endPoint x: 649, endPoint y: 374, distance: 26.1
click at [623, 372] on input "Phone *" at bounding box center [692, 371] width 171 height 43
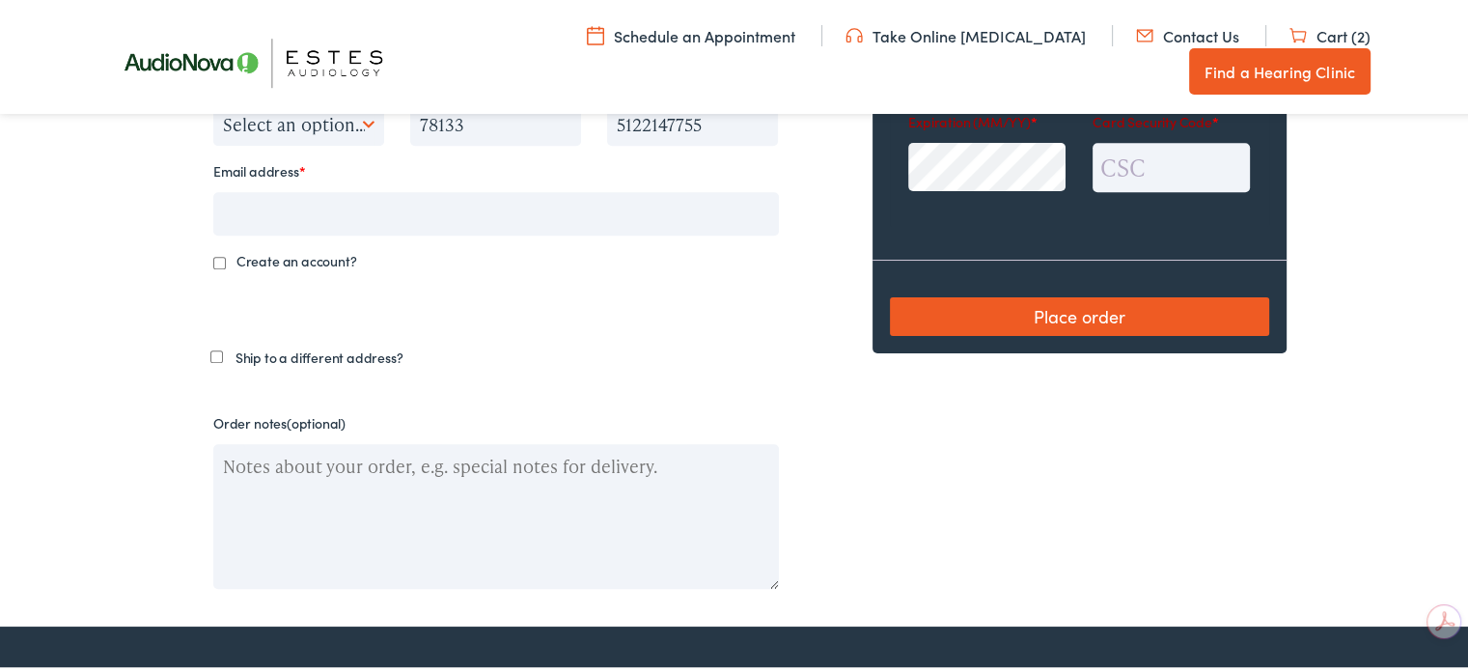
scroll to position [1158, 0]
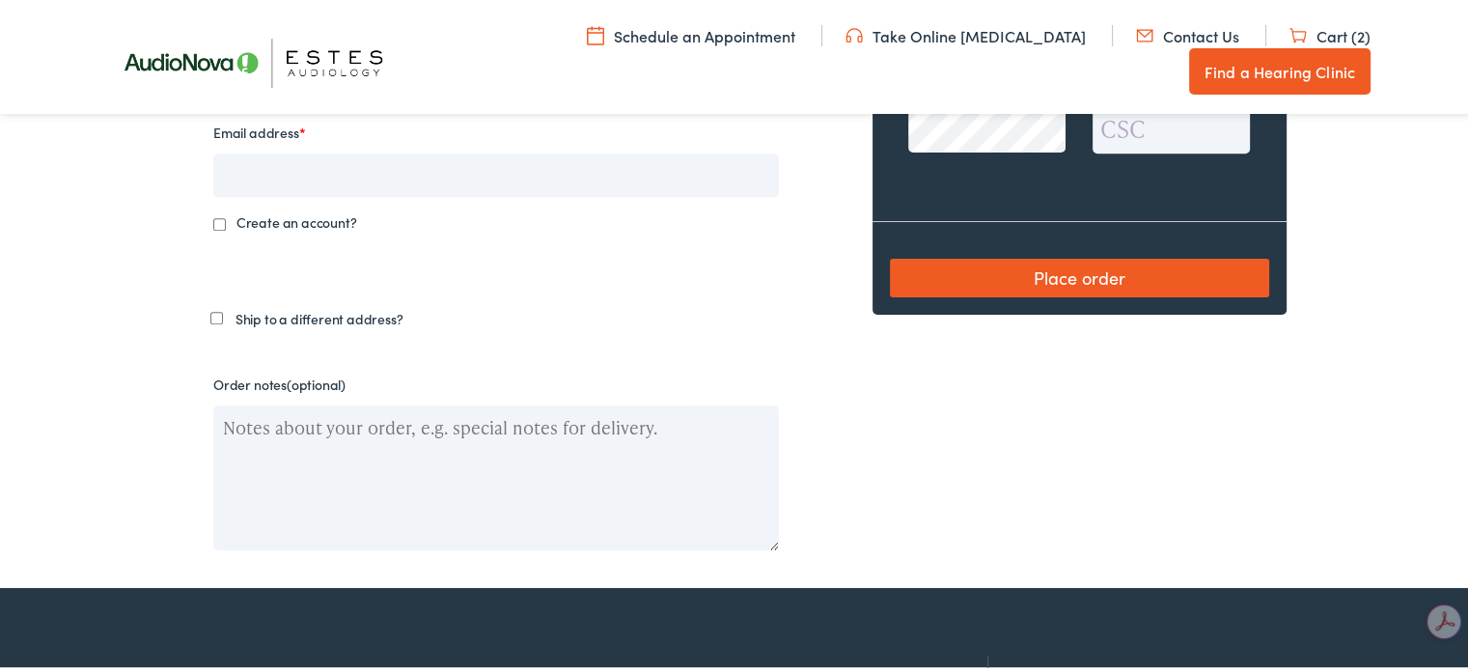
type input "5122147755"
drag, startPoint x: 243, startPoint y: 180, endPoint x: 266, endPoint y: 181, distance: 23.2
click at [249, 181] on input "Email address *" at bounding box center [496, 172] width 566 height 43
type input "[EMAIL_ADDRESS][DOMAIN_NAME]"
click at [213, 220] on input "Create an account?" at bounding box center [219, 221] width 13 height 13
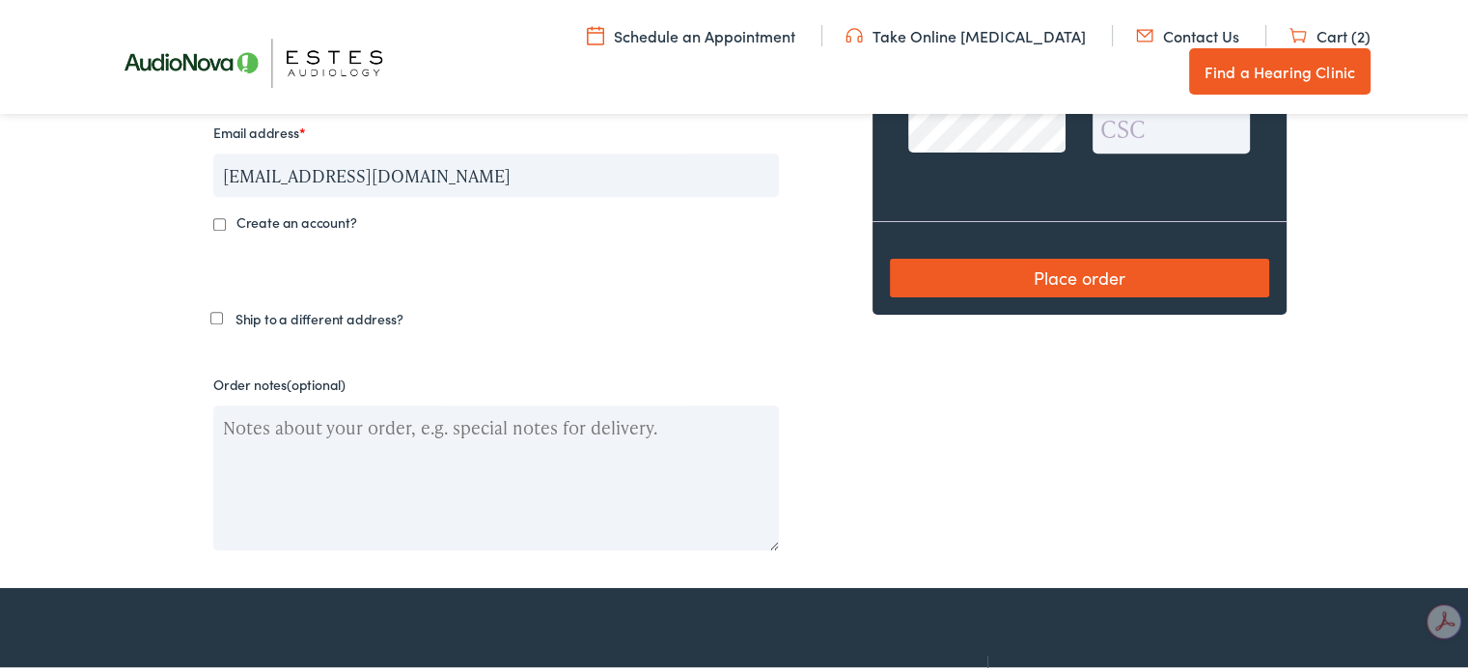
checkbox input "true"
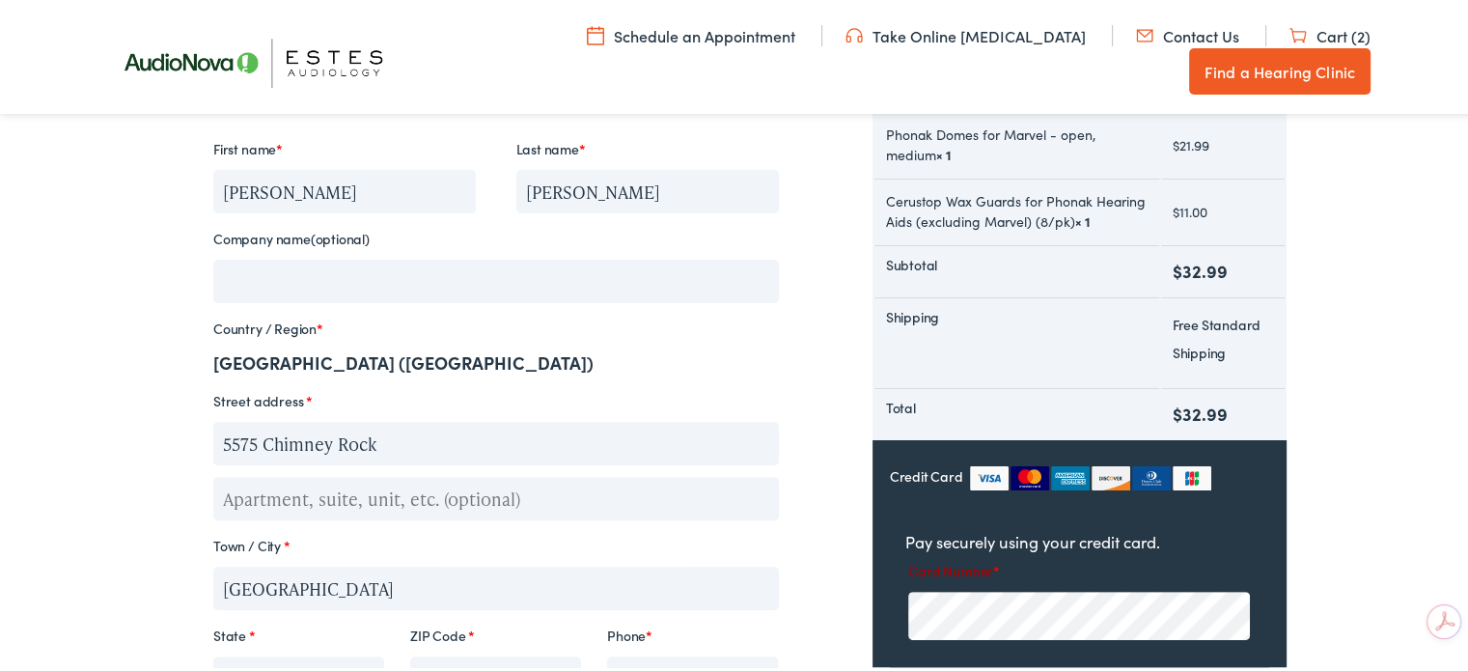
scroll to position [772, 0]
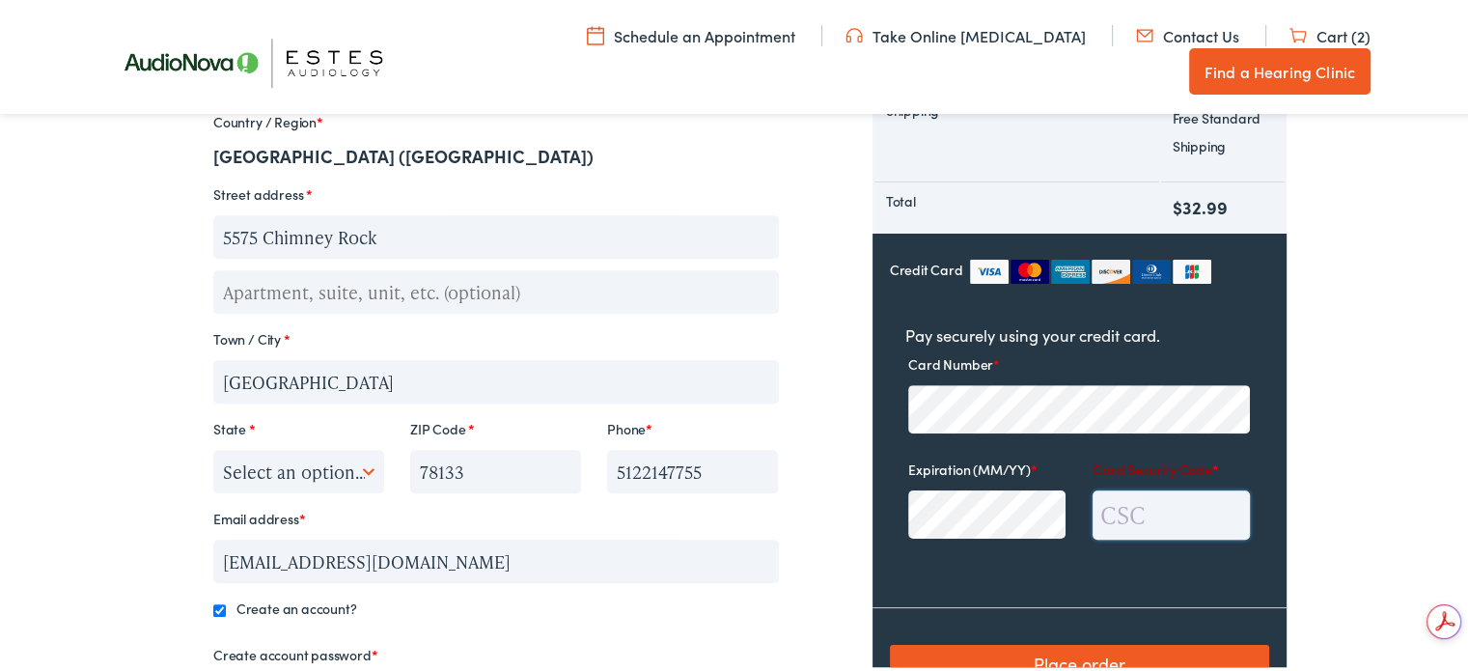
click at [1155, 501] on input "Card Security Code *" at bounding box center [1171, 511] width 157 height 49
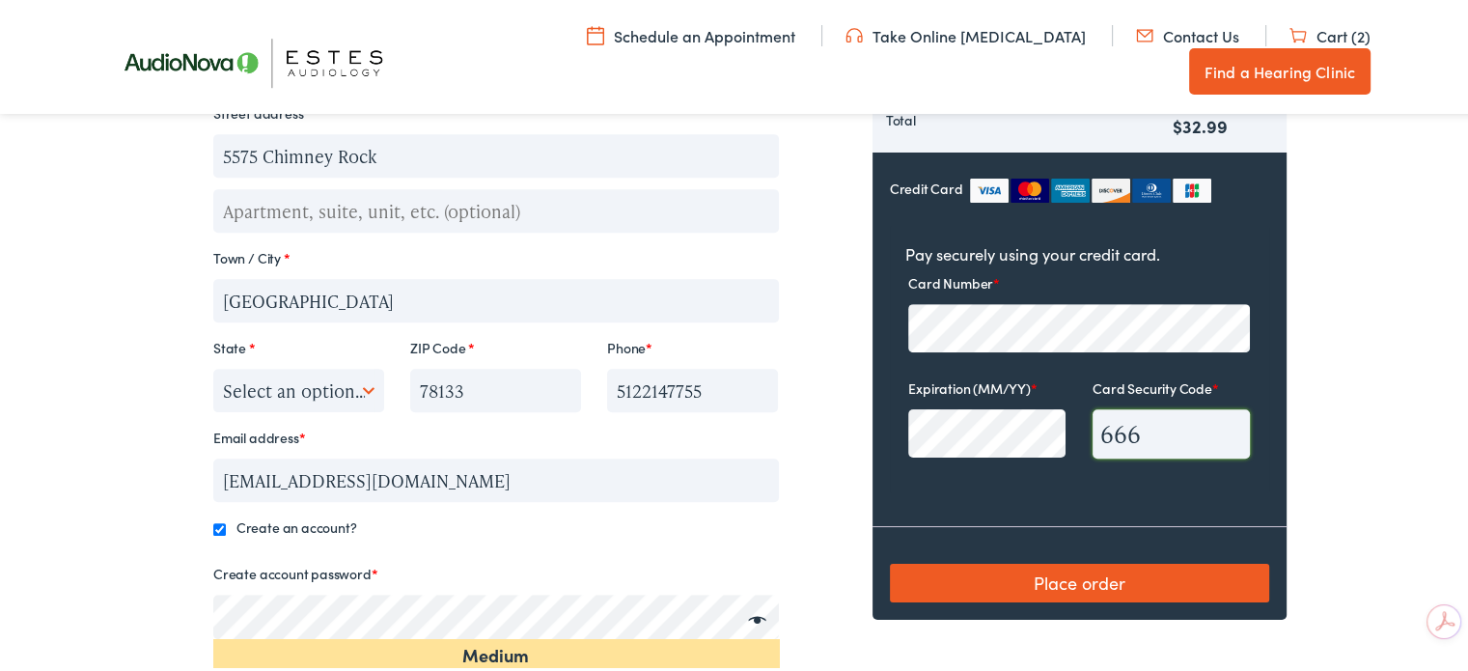
scroll to position [965, 0]
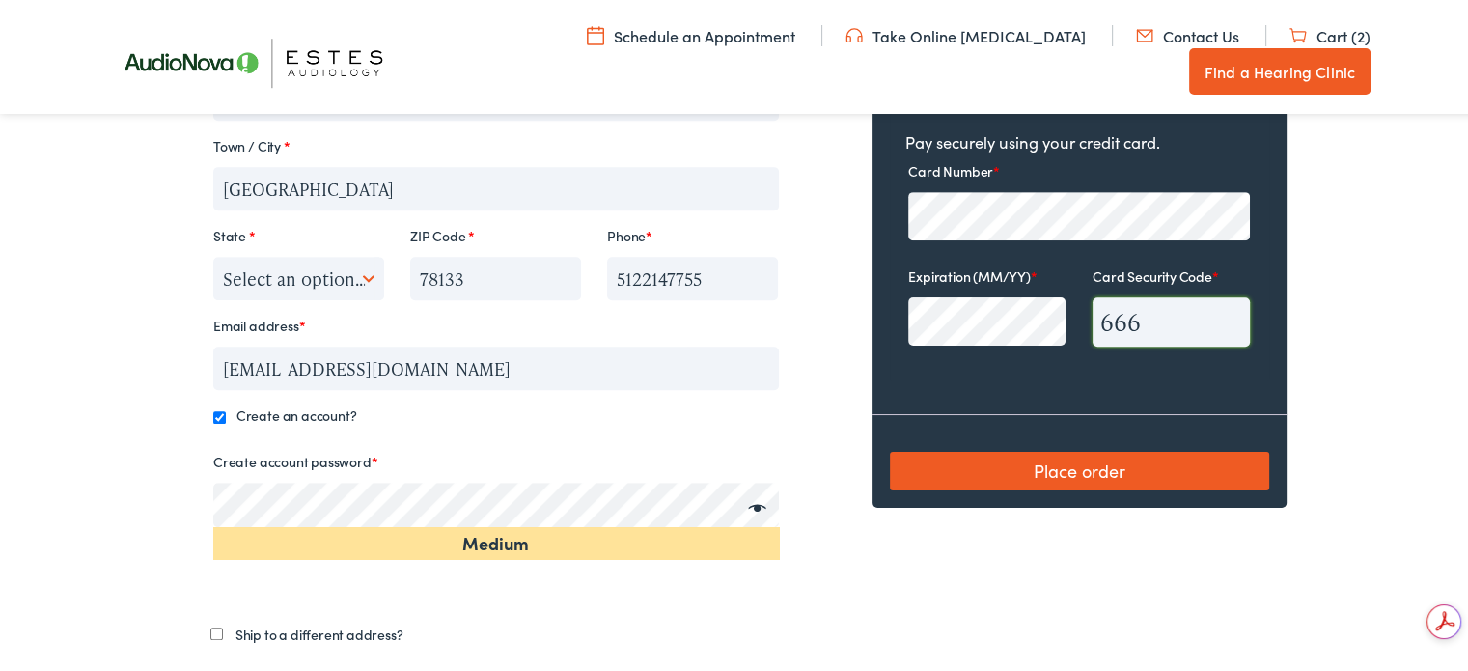
type input "666"
click at [988, 458] on button "Place order" at bounding box center [1079, 468] width 379 height 39
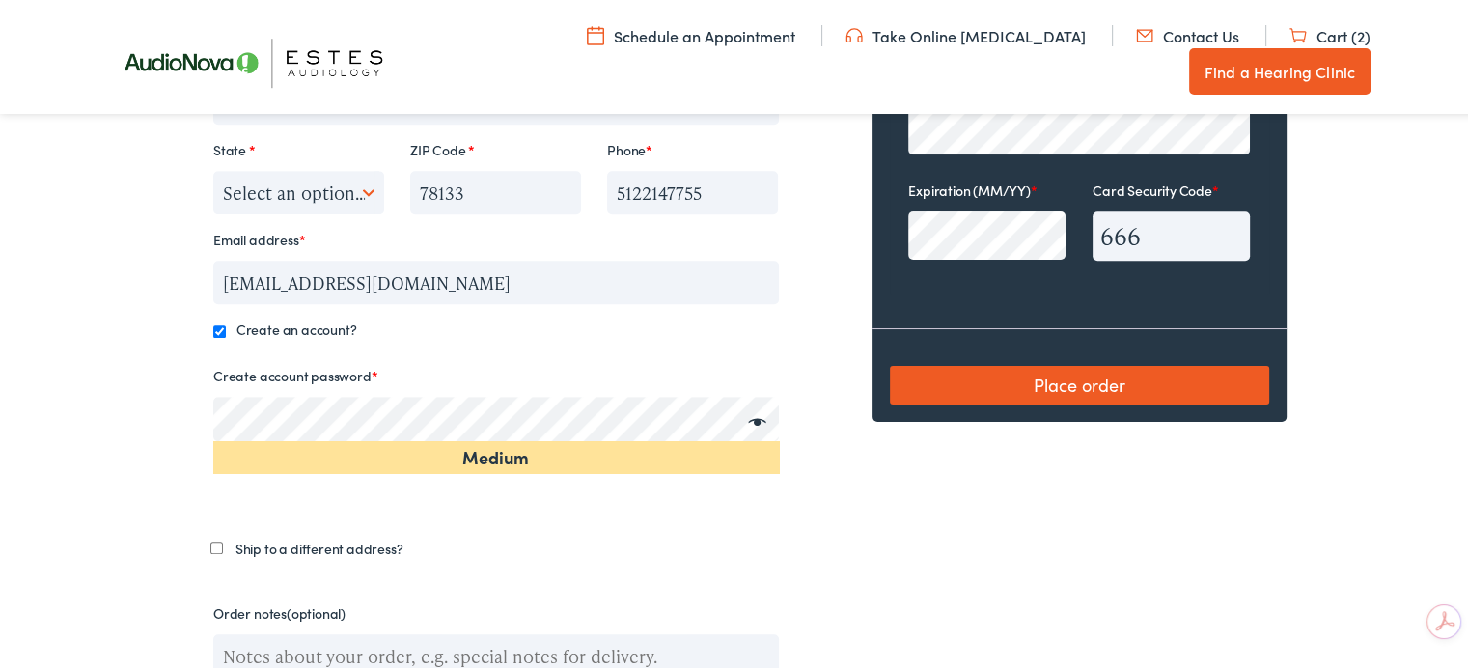
scroll to position [1062, 0]
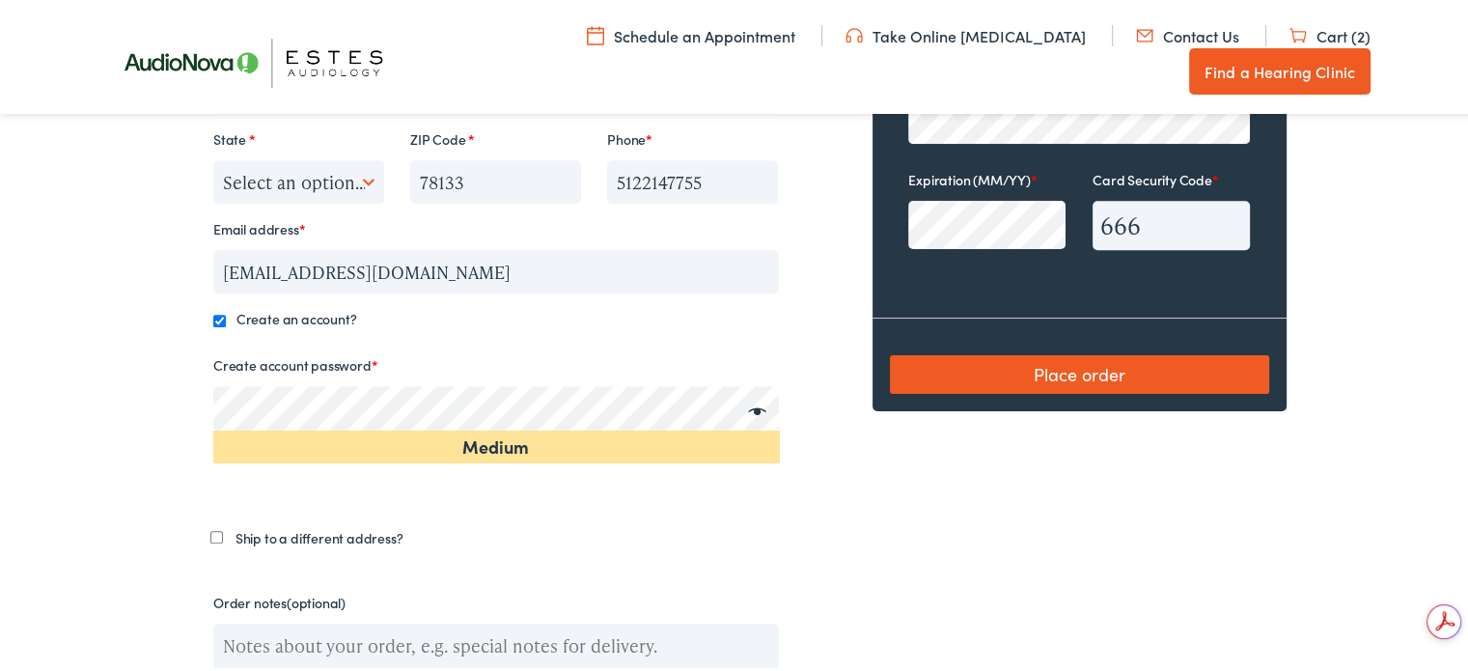
click at [1104, 366] on button "Place order" at bounding box center [1079, 371] width 379 height 39
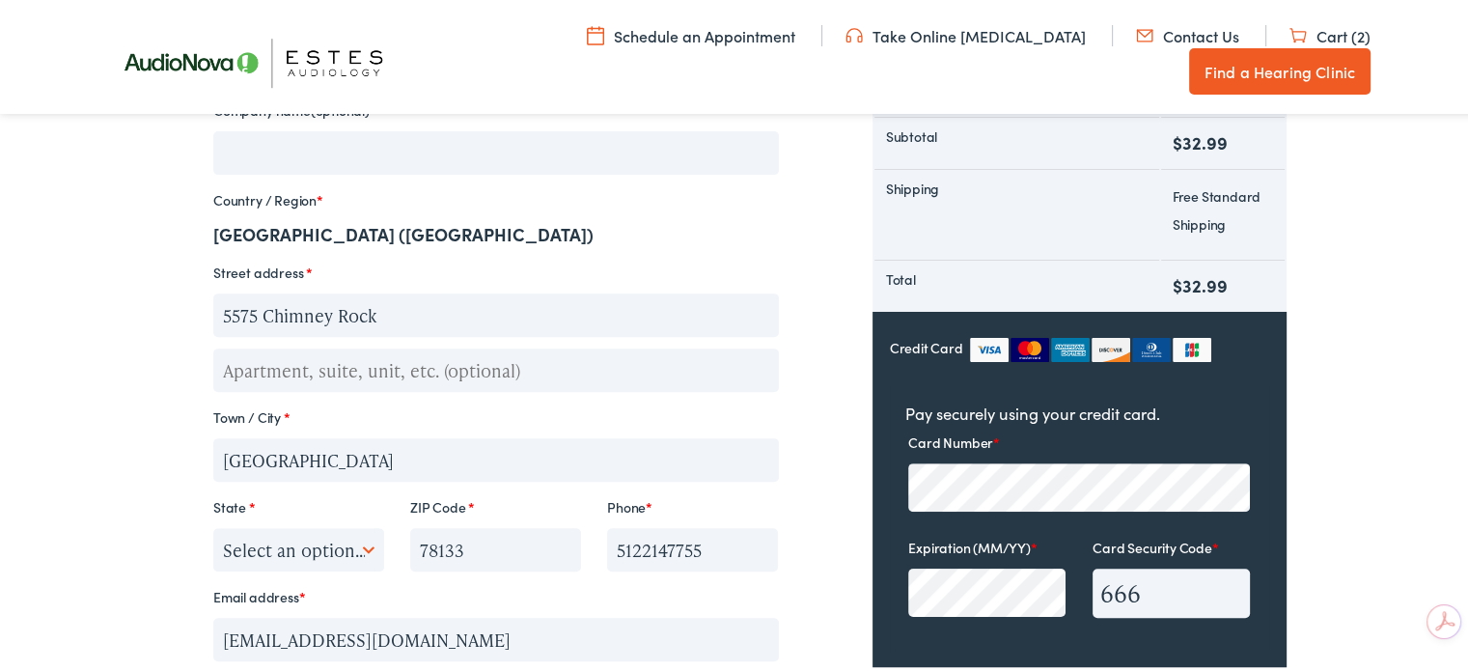
scroll to position [869, 0]
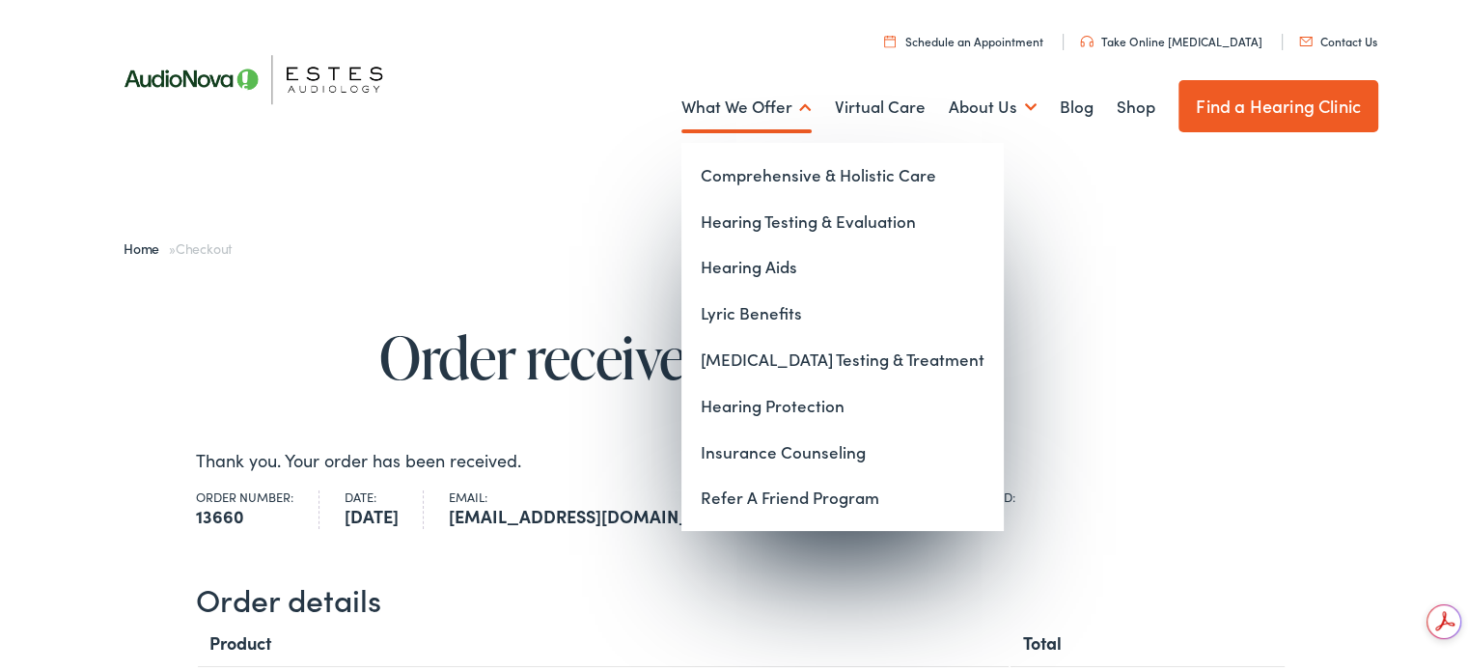
click at [702, 106] on link "What We Offer" at bounding box center [747, 104] width 130 height 71
